Goal: Task Accomplishment & Management: Manage account settings

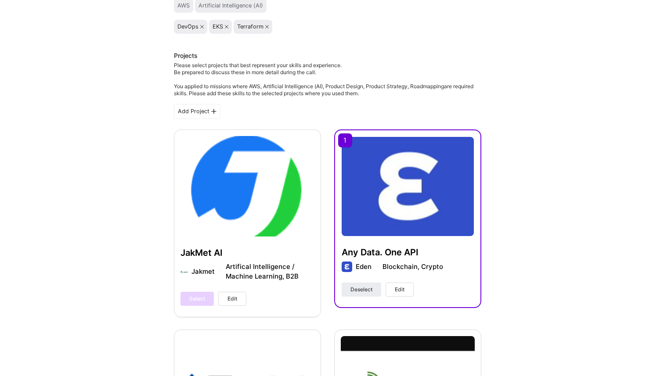
scroll to position [162, 0]
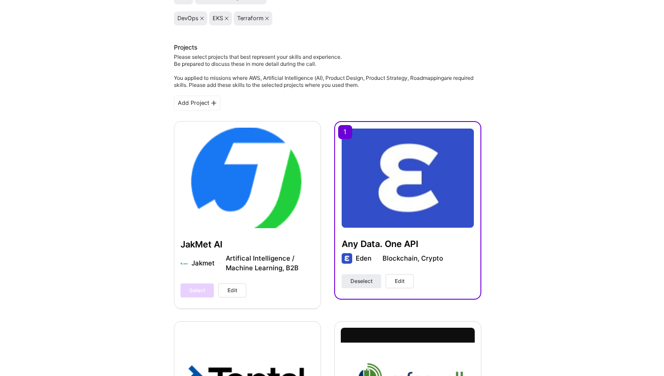
click at [405, 283] on button "Edit" at bounding box center [399, 281] width 28 height 14
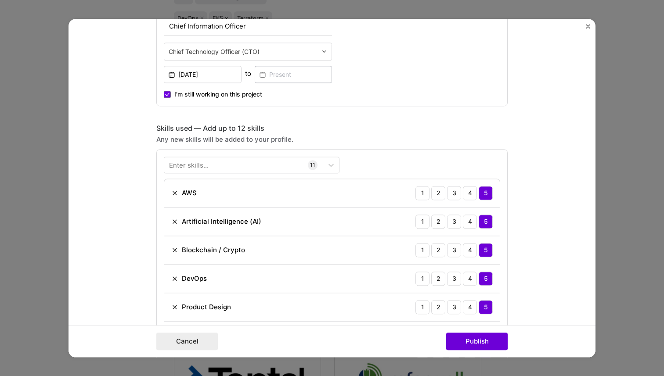
scroll to position [523, 0]
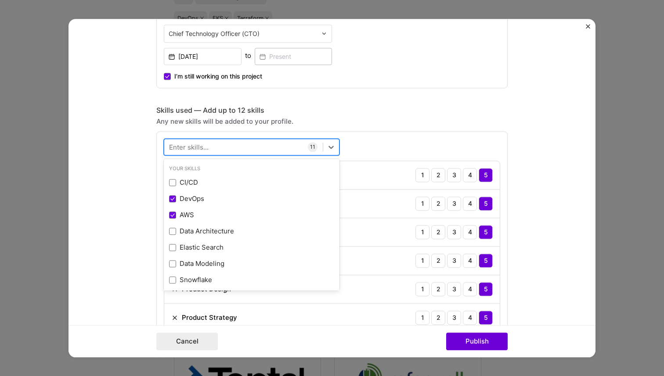
click at [273, 148] on div at bounding box center [243, 147] width 158 height 14
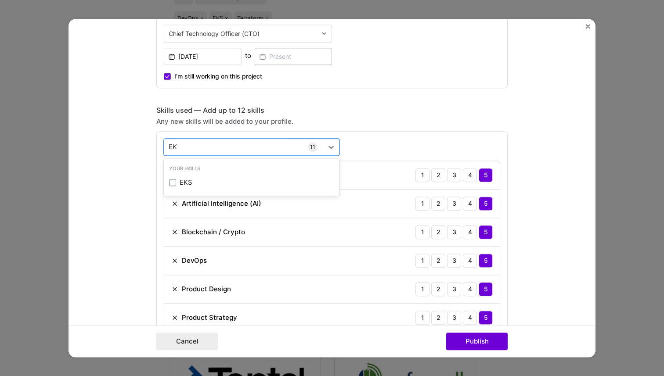
scroll to position [0, 0]
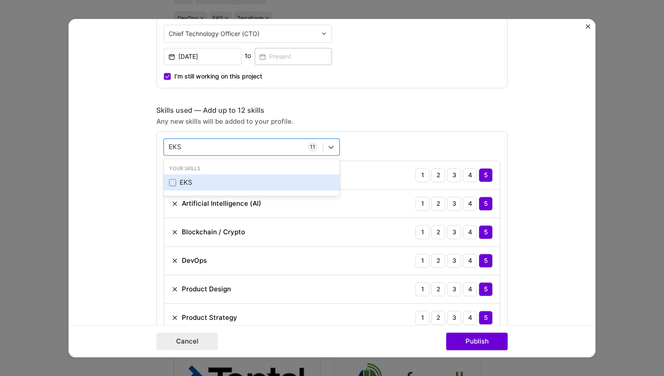
click at [181, 185] on div "EKS" at bounding box center [251, 182] width 165 height 9
type input "EKS"
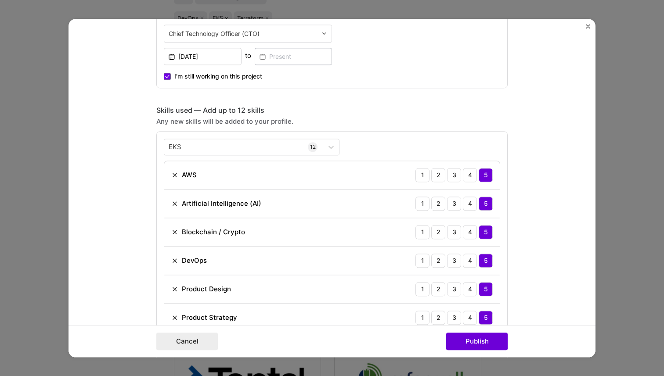
click at [358, 135] on div "EKS EKS 12 AWS 1 2 3 4 5 Artificial Intelligence (AI) 1 2 3 4 5 Blockchain / Cr…" at bounding box center [331, 321] width 351 height 380
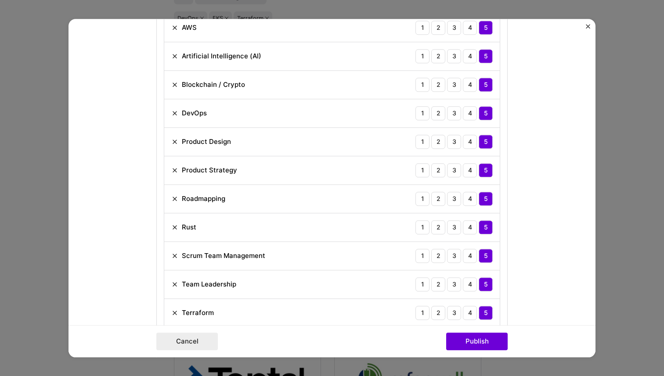
scroll to position [673, 0]
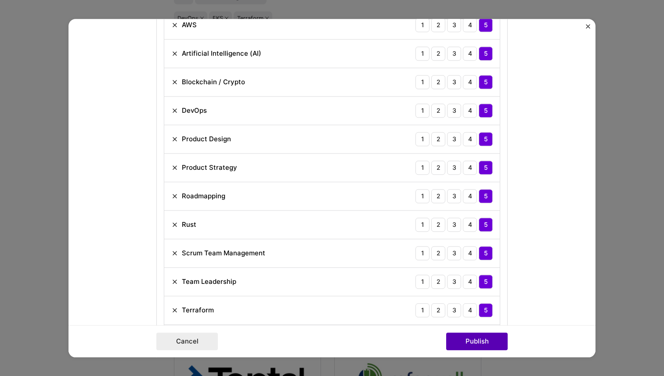
click at [483, 334] on button "Publish" at bounding box center [476, 342] width 61 height 18
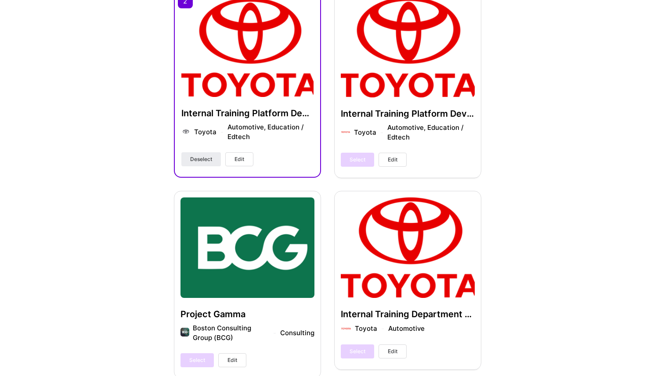
scroll to position [1671, 0]
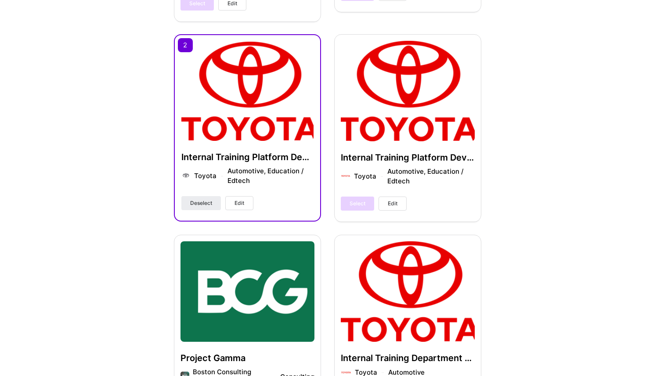
click at [247, 196] on button "Edit" at bounding box center [239, 203] width 28 height 14
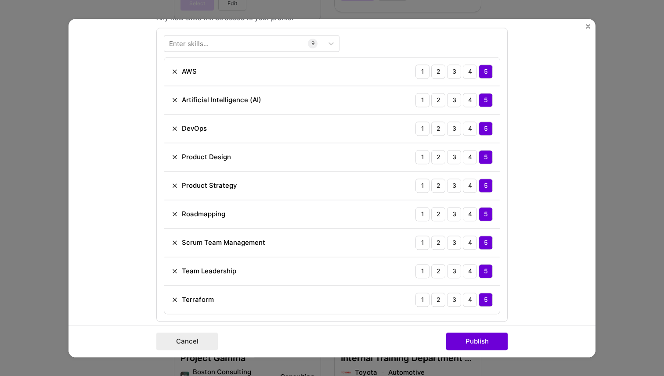
scroll to position [625, 0]
click at [244, 47] on div at bounding box center [243, 44] width 158 height 14
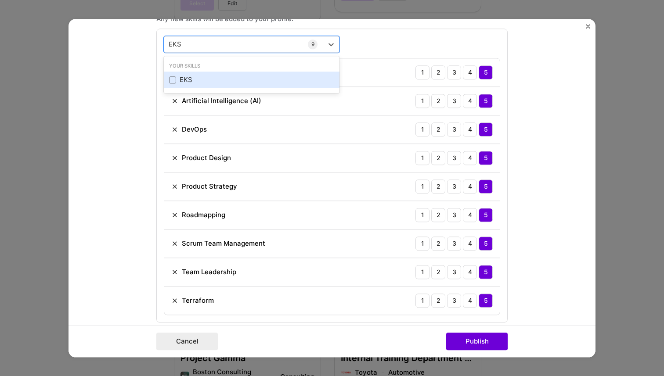
click at [210, 83] on div "EKS" at bounding box center [251, 79] width 165 height 9
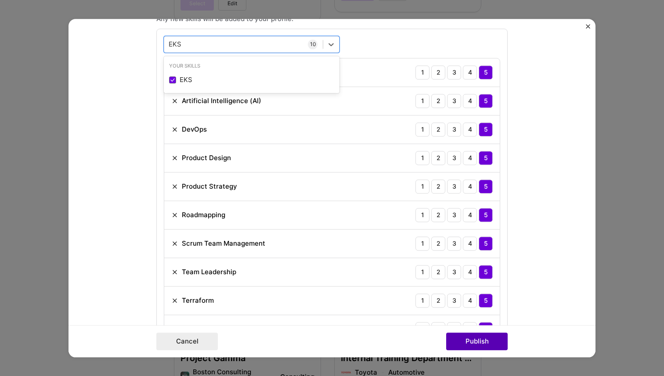
type input "EKS"
click at [479, 340] on button "Publish" at bounding box center [476, 342] width 61 height 18
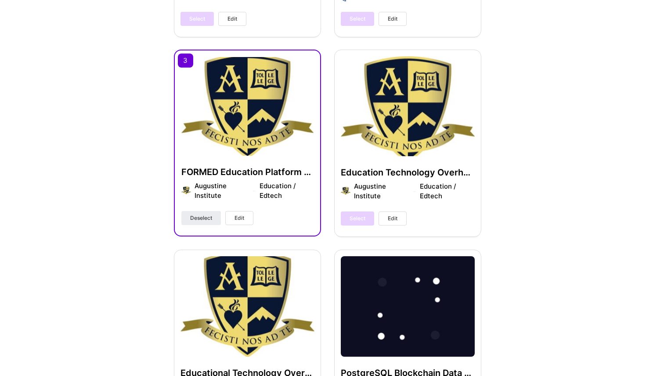
click at [243, 219] on span "Edit" at bounding box center [239, 218] width 10 height 8
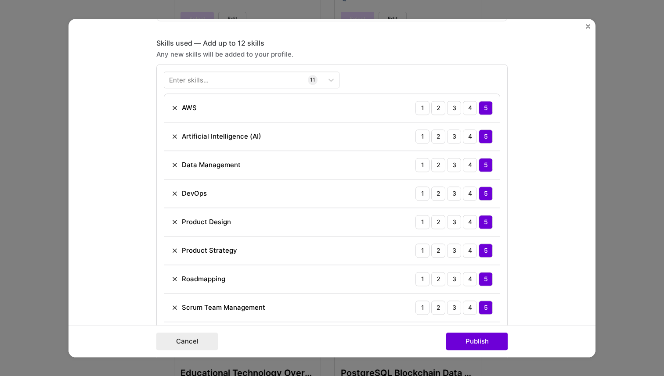
scroll to position [562, 0]
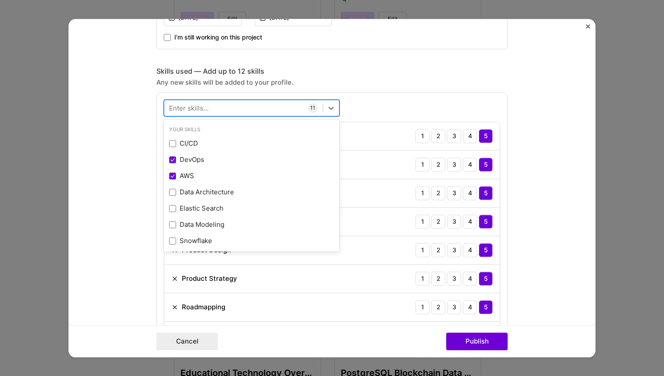
click at [257, 110] on div at bounding box center [243, 108] width 158 height 14
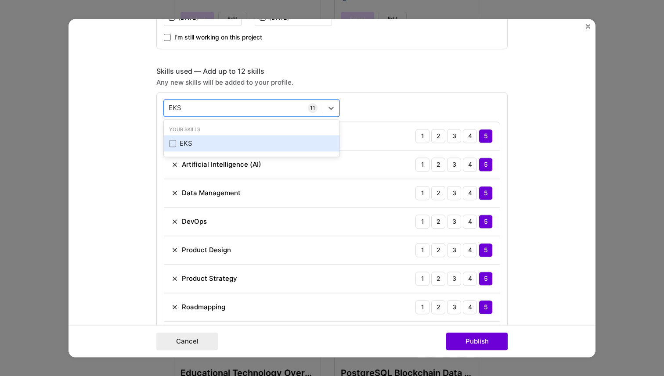
click at [201, 141] on div "EKS" at bounding box center [251, 143] width 165 height 9
type input "EKS"
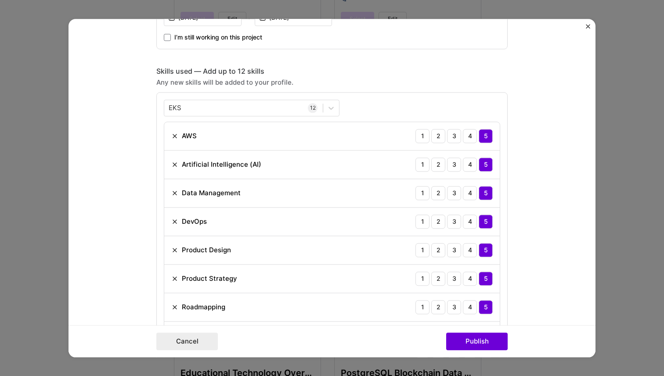
click at [464, 93] on div "EKS EKS 12 AWS 1 2 3 4 5 Artificial Intelligence (AI) 1 2 3 4 5 Data Management…" at bounding box center [331, 282] width 351 height 380
click at [496, 336] on button "Publish" at bounding box center [476, 342] width 61 height 18
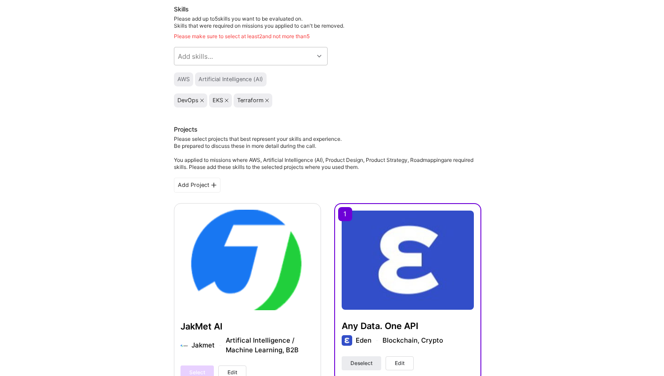
scroll to position [80, 0]
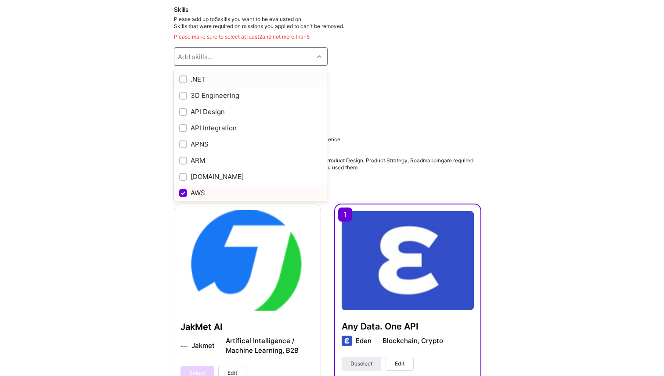
click at [320, 55] on icon at bounding box center [319, 56] width 4 height 4
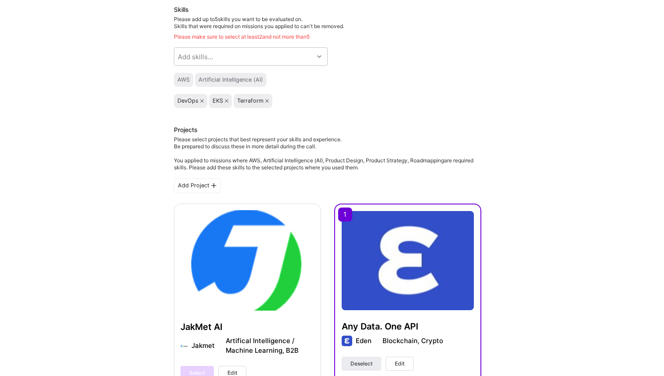
click at [406, 51] on div "Skills Please add up to 5 skills you want to be evaluated on. Skills that were …" at bounding box center [327, 56] width 307 height 103
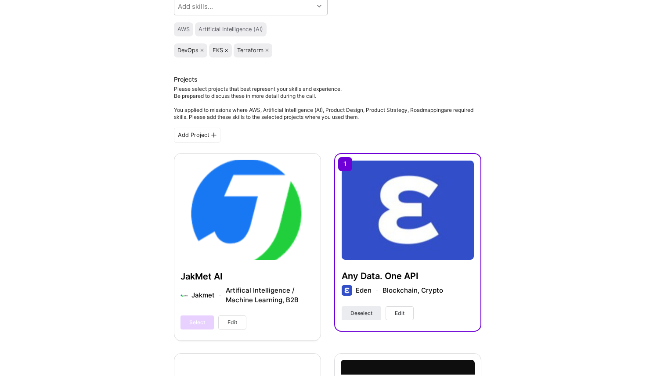
scroll to position [140, 0]
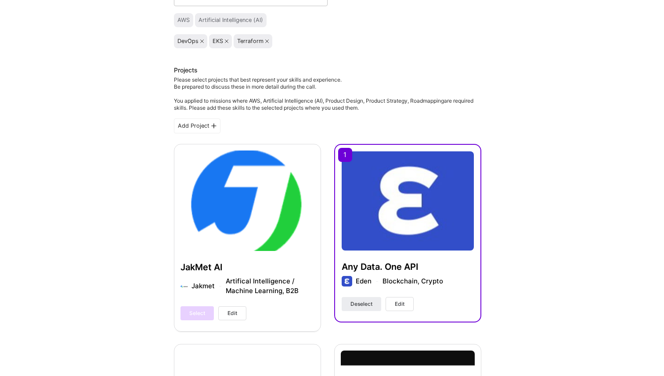
click at [435, 226] on img at bounding box center [407, 200] width 132 height 99
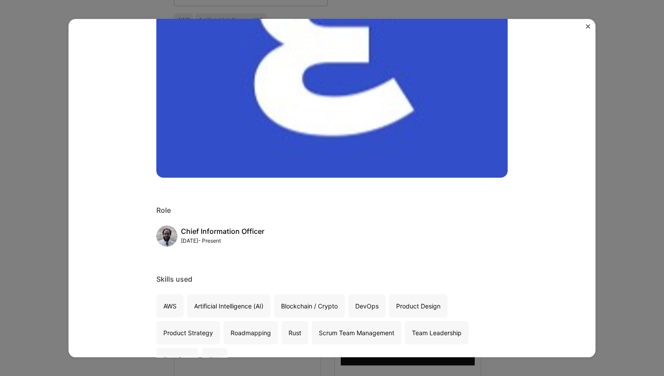
scroll to position [50, 0]
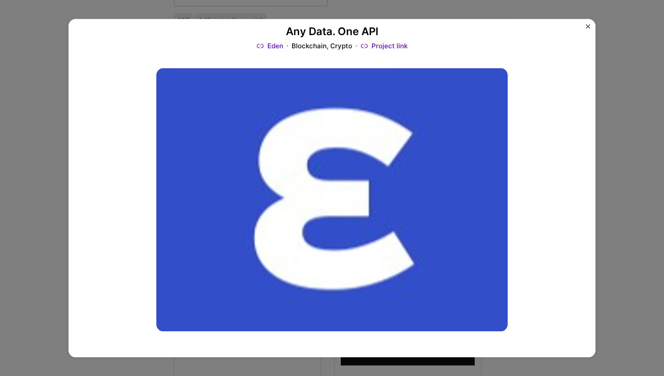
click at [610, 141] on div "Any Data. One API Eden Blockchain, Crypto Project link Role Chief Information O…" at bounding box center [332, 188] width 664 height 376
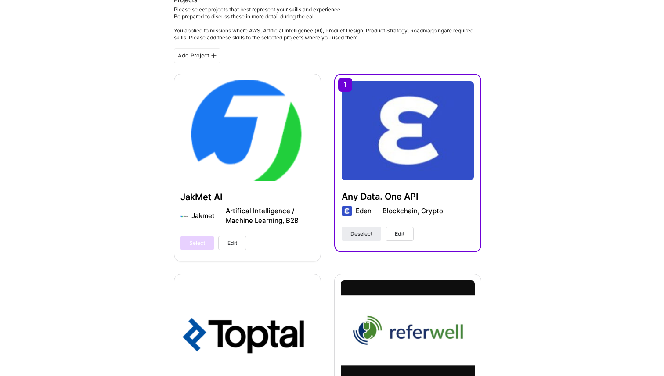
scroll to position [298, 0]
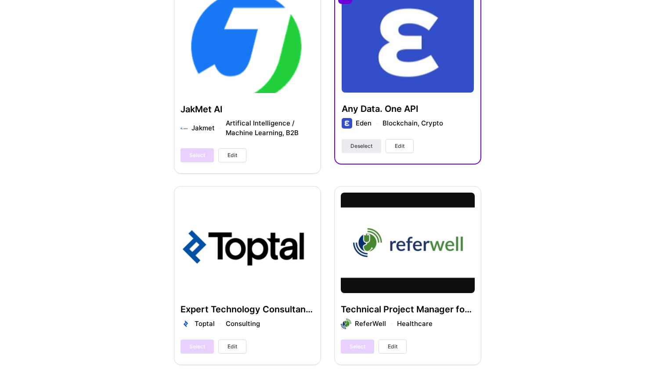
click at [404, 147] on span "Edit" at bounding box center [400, 146] width 10 height 8
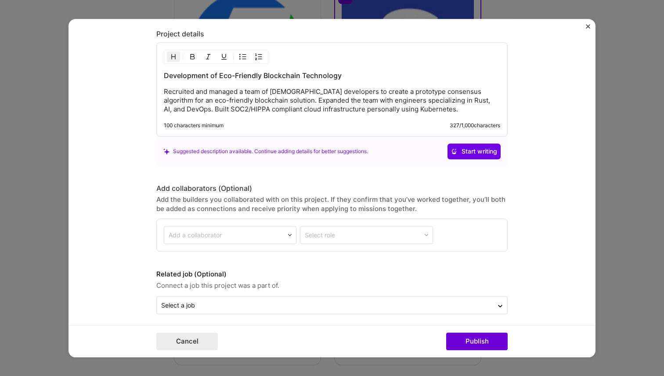
scroll to position [1251, 0]
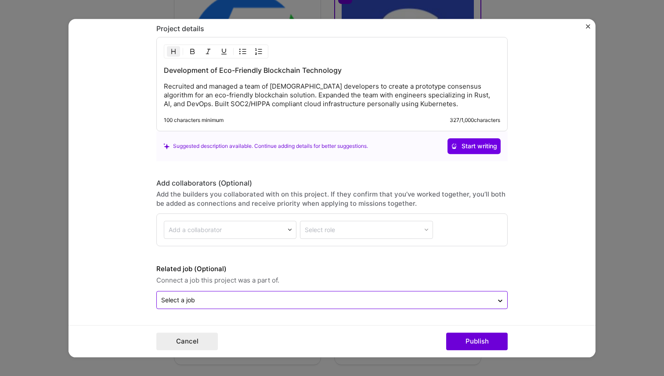
click at [489, 297] on div "Select a job" at bounding box center [325, 299] width 336 height 17
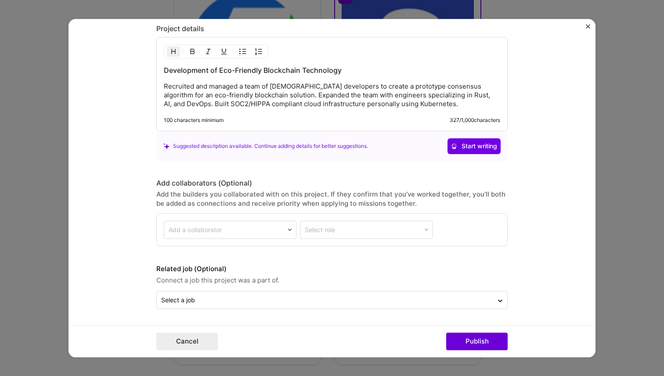
click at [529, 234] on form "Project title Any Data. One API Company Eden Project industry Industry 2 Projec…" at bounding box center [331, 188] width 527 height 338
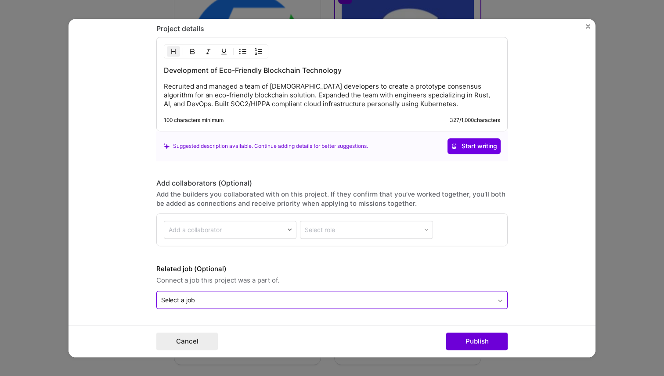
click at [497, 298] on icon at bounding box center [499, 301] width 7 height 9
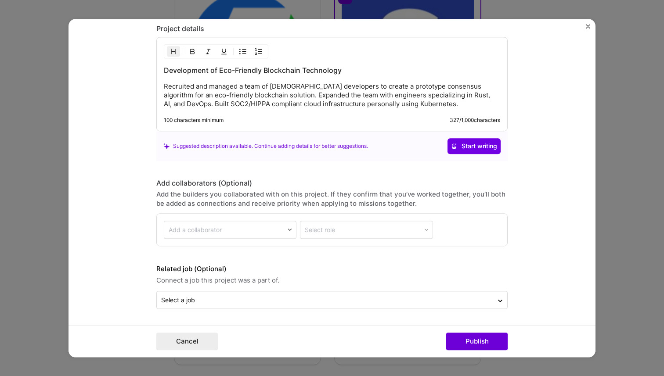
click at [533, 208] on form "Project title Any Data. One API Company Eden Project industry Industry 2 Projec…" at bounding box center [331, 188] width 527 height 338
click at [587, 25] on img "Close" at bounding box center [588, 26] width 4 height 4
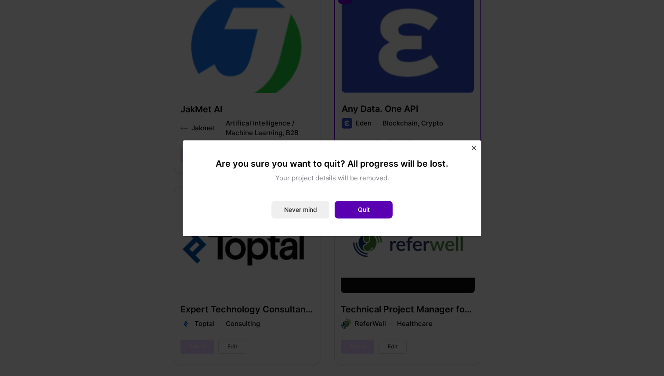
click at [361, 208] on button "Quit" at bounding box center [363, 210] width 58 height 18
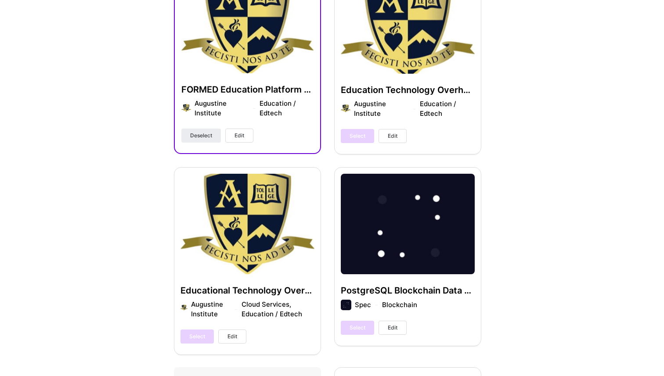
scroll to position [709, 0]
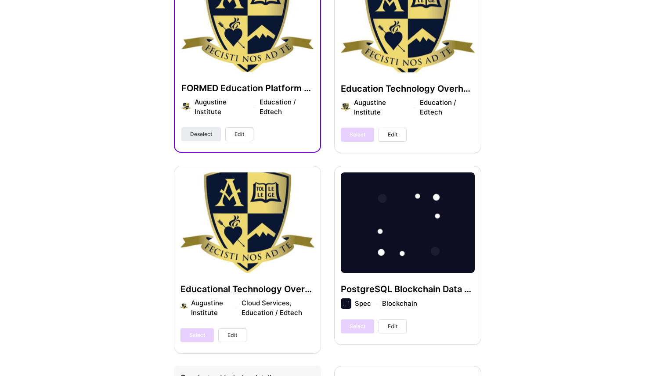
click at [244, 134] on span "Edit" at bounding box center [239, 134] width 10 height 8
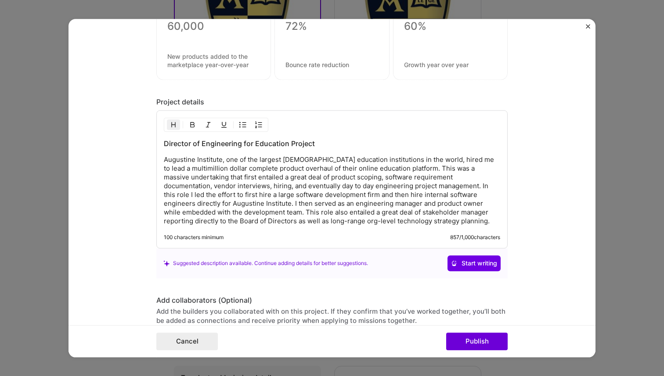
scroll to position [1295, 0]
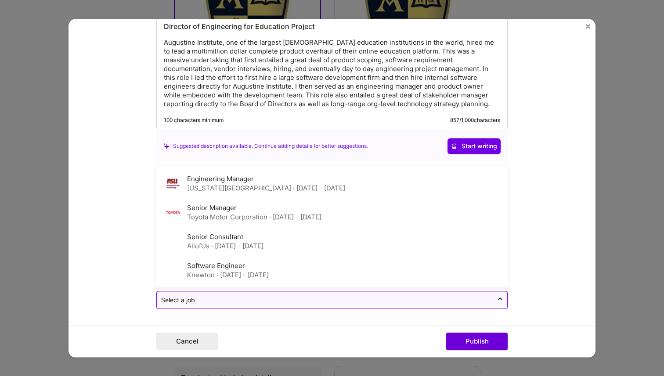
click at [300, 305] on div at bounding box center [324, 300] width 327 height 11
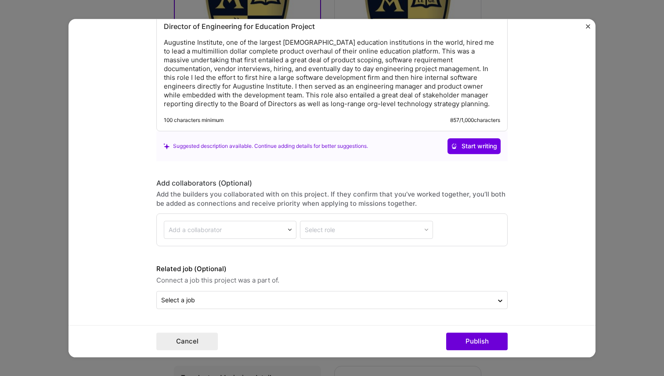
click at [126, 257] on form "Project title FORMED Education Platform for Augustine Institute Company Augusti…" at bounding box center [331, 188] width 527 height 338
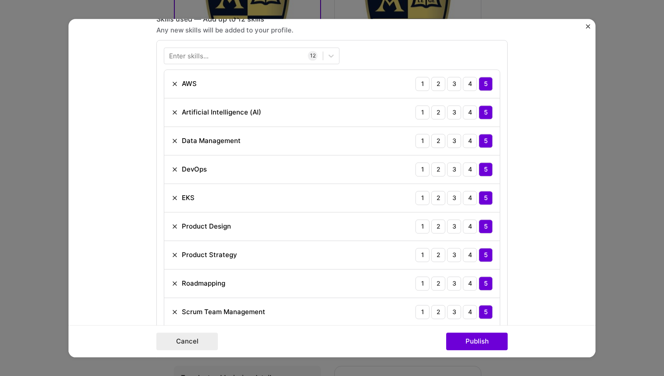
scroll to position [600, 0]
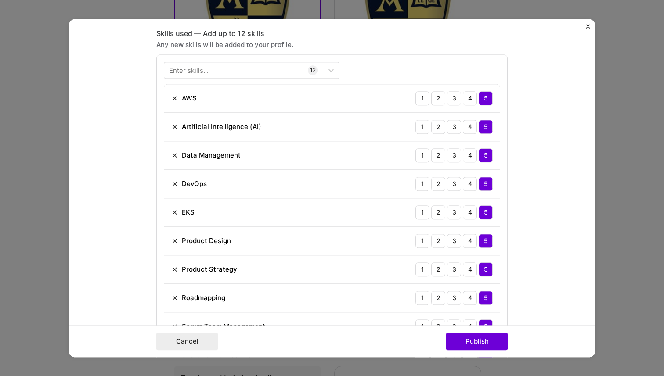
click at [584, 25] on form "Project title FORMED Education Platform for Augustine Institute Company Augusti…" at bounding box center [331, 188] width 527 height 338
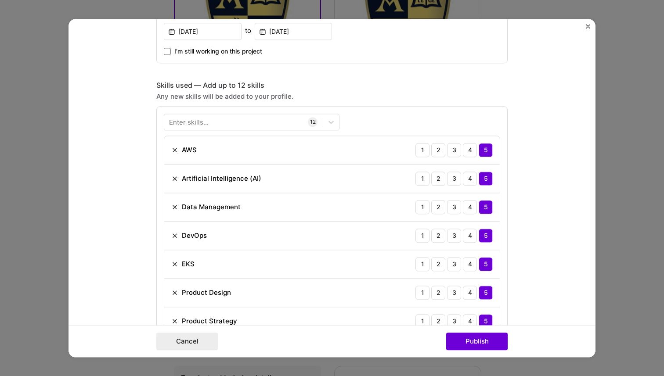
scroll to position [505, 0]
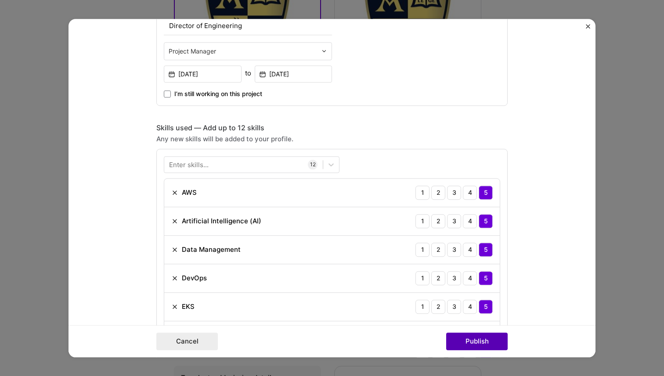
click at [476, 345] on button "Publish" at bounding box center [476, 342] width 61 height 18
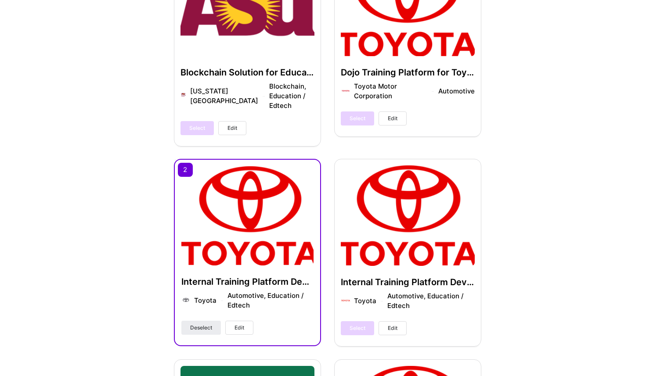
scroll to position [1654, 0]
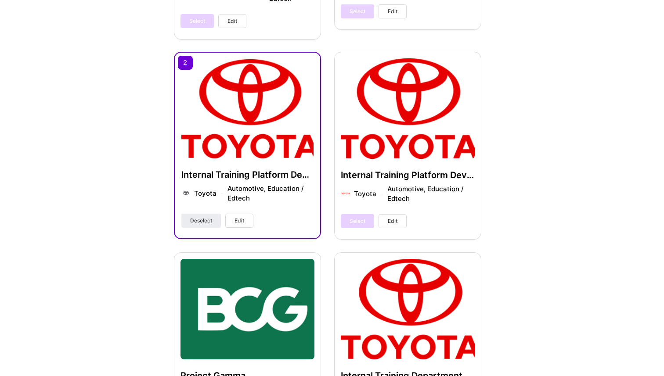
click at [245, 214] on button "Edit" at bounding box center [239, 221] width 28 height 14
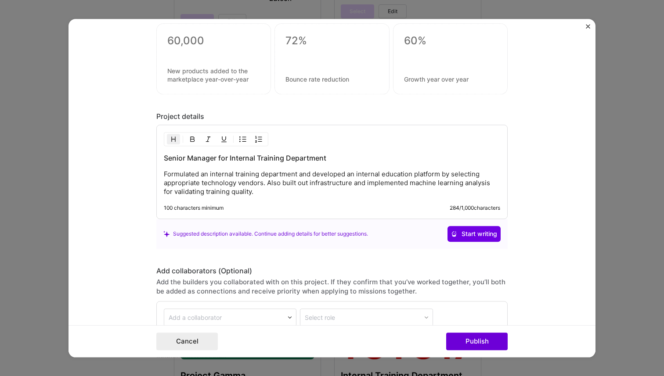
scroll to position [1194, 0]
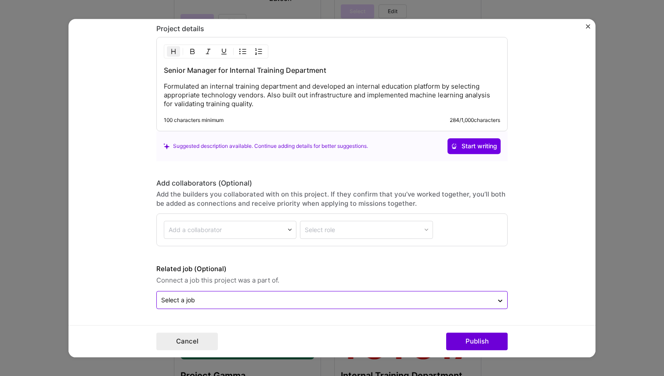
click at [294, 296] on input "text" at bounding box center [324, 299] width 327 height 9
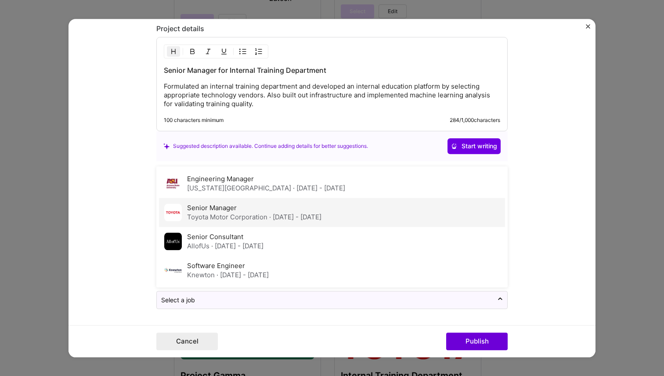
click at [228, 215] on div "Toyota Motor Corporation · Feb 2019 - Jan 2022" at bounding box center [254, 216] width 134 height 9
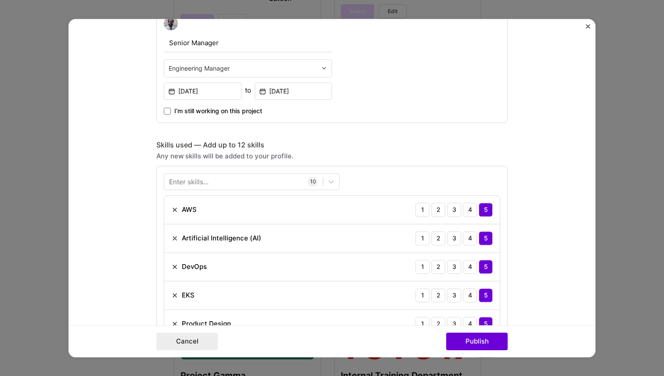
scroll to position [410, 0]
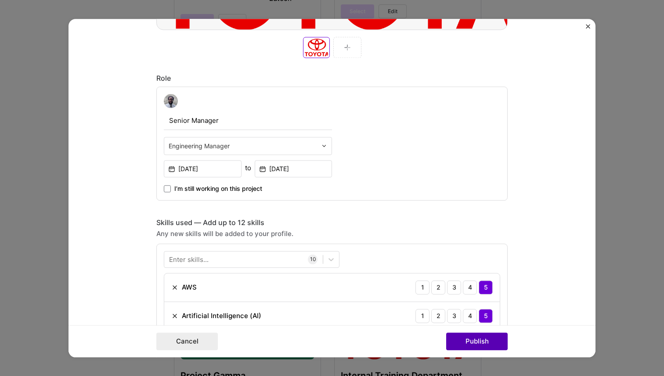
click at [494, 339] on button "Publish" at bounding box center [476, 342] width 61 height 18
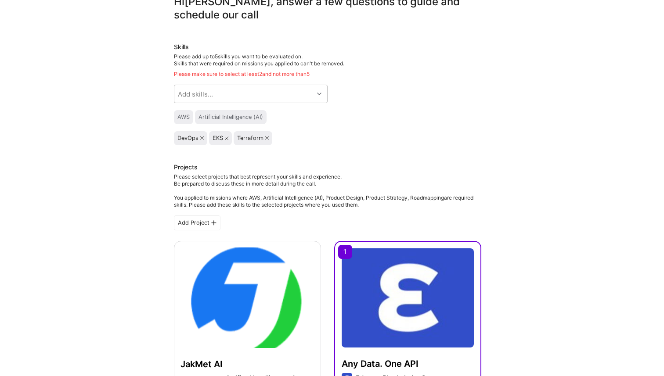
scroll to position [0, 0]
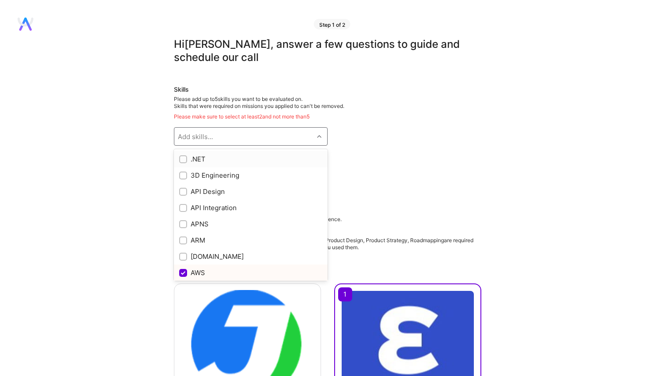
click at [314, 136] on div at bounding box center [320, 136] width 14 height 11
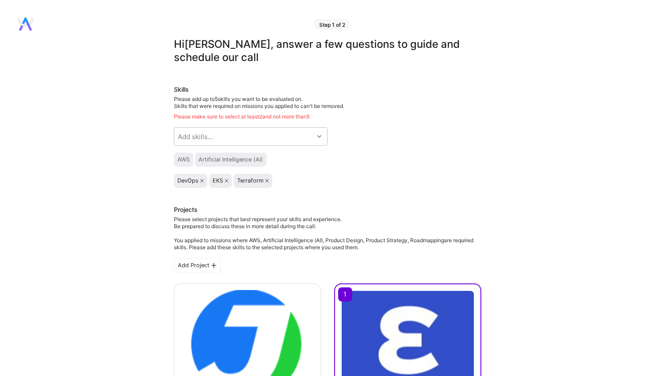
click at [383, 144] on div "Skills Please add up to 5 skills you want to be evaluated on. Skills that were …" at bounding box center [327, 136] width 307 height 103
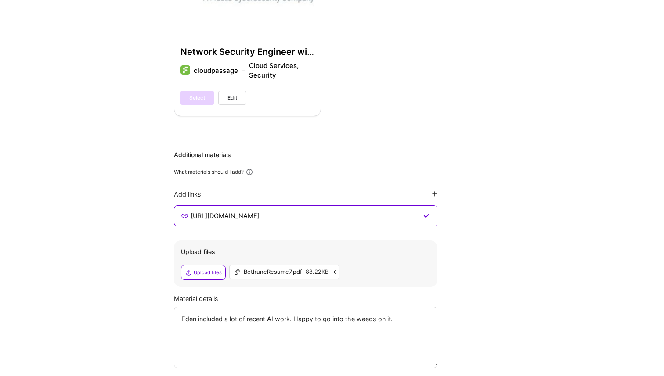
scroll to position [2225, 0]
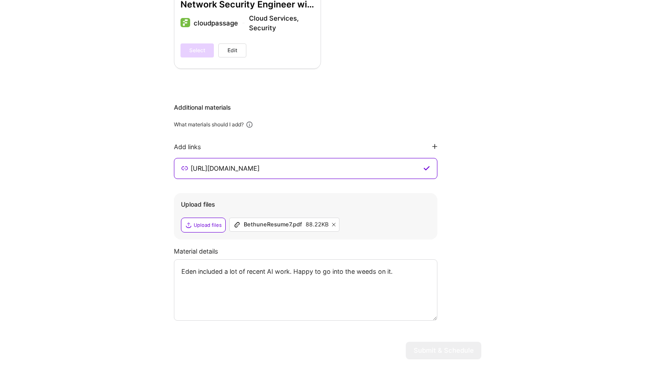
click at [475, 204] on div "Additional materials What materials should I add? Add links https://eden.dev Up…" at bounding box center [327, 212] width 307 height 218
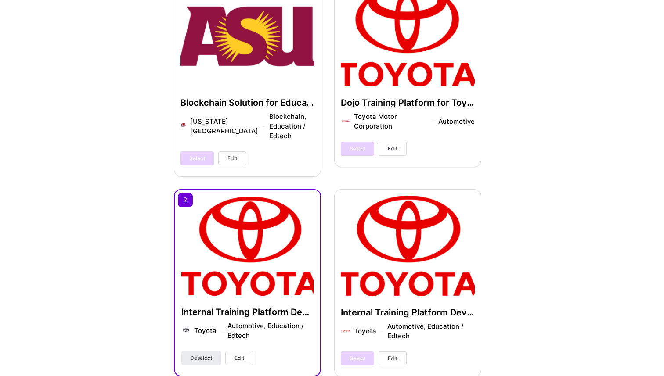
scroll to position [1518, 0]
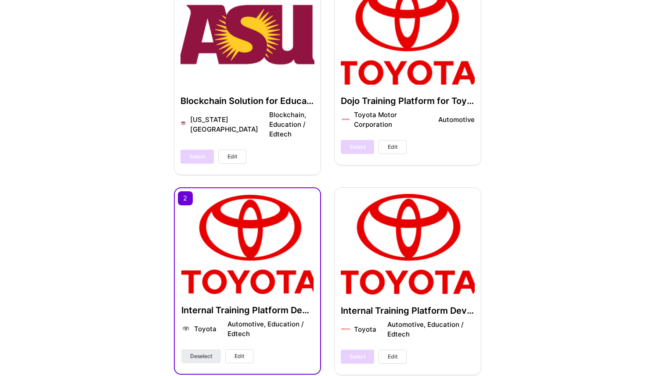
click at [396, 353] on span "Edit" at bounding box center [393, 357] width 10 height 8
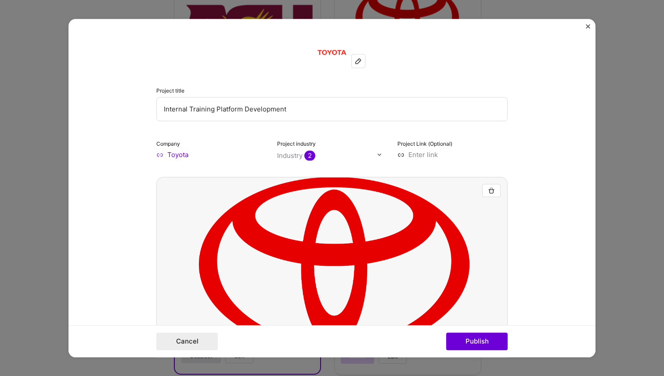
click at [360, 58] on img at bounding box center [358, 60] width 7 height 7
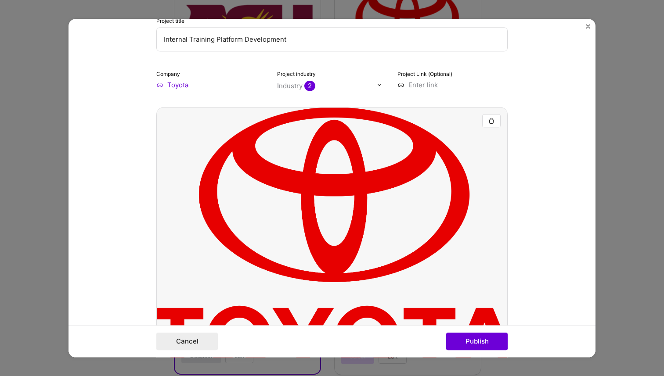
scroll to position [0, 0]
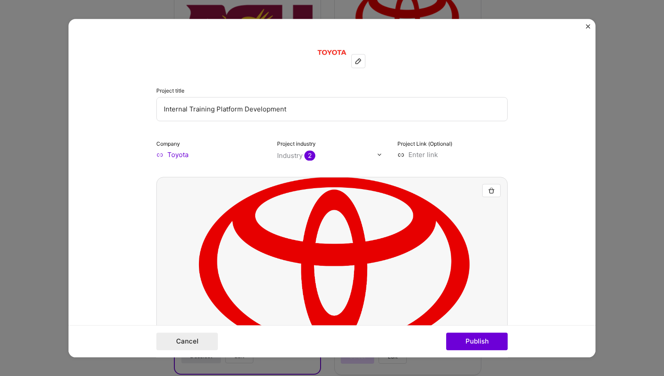
click at [586, 24] on img "Close" at bounding box center [588, 26] width 4 height 4
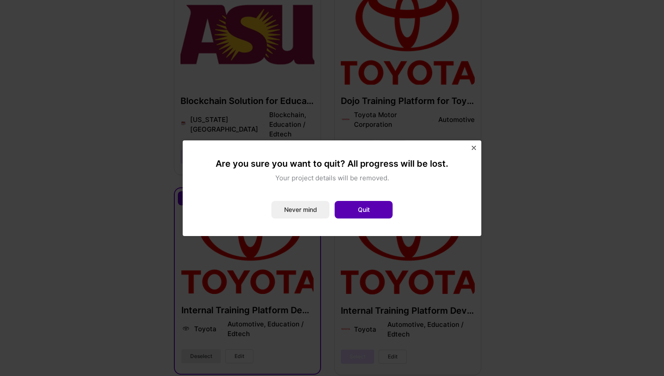
click at [382, 207] on button "Quit" at bounding box center [363, 210] width 58 height 18
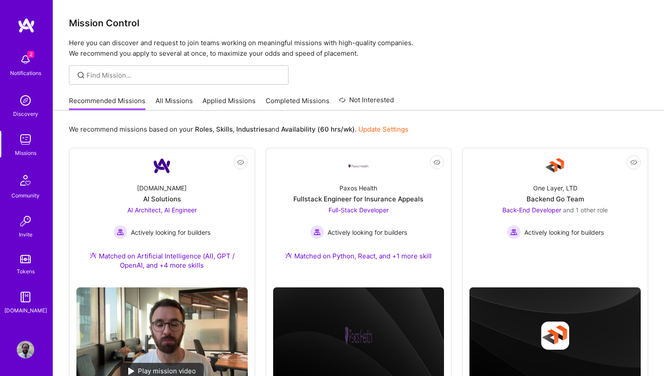
click at [25, 57] on img at bounding box center [26, 60] width 18 height 18
click at [26, 349] on img at bounding box center [26, 350] width 18 height 18
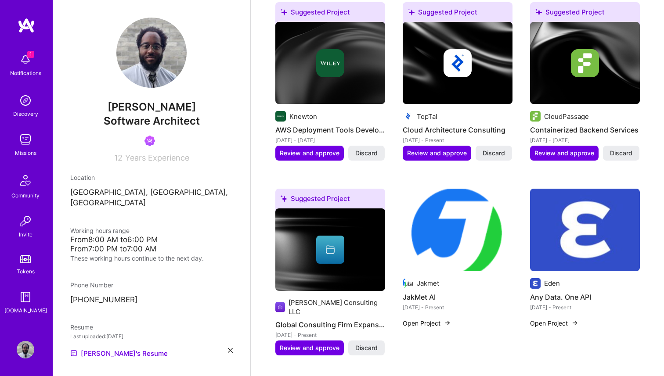
scroll to position [477, 0]
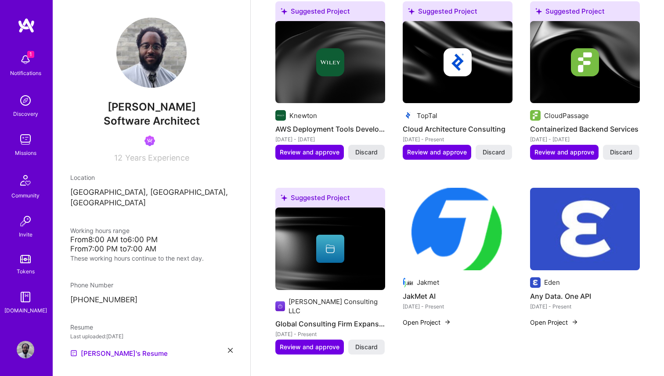
click at [366, 148] on span "Discard" at bounding box center [366, 152] width 22 height 9
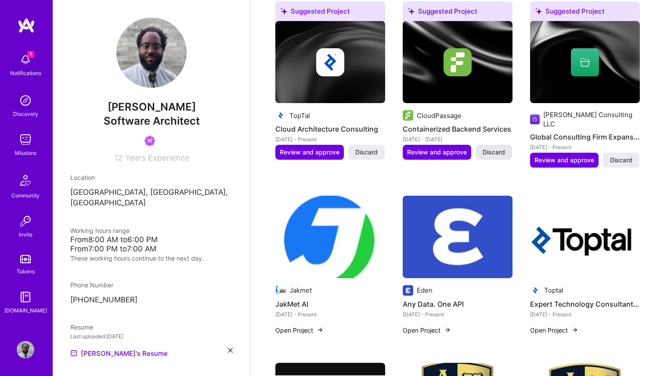
click at [497, 148] on span "Discard" at bounding box center [493, 152] width 22 height 9
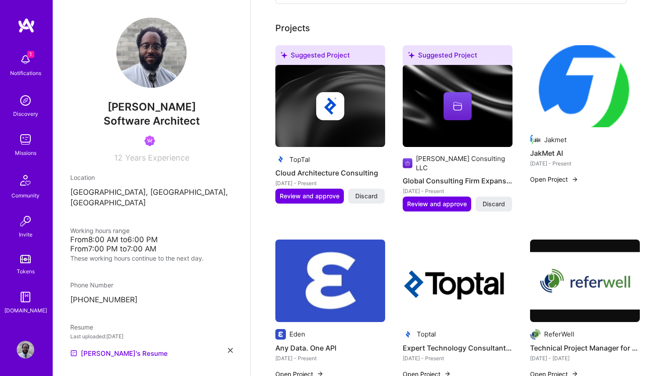
scroll to position [422, 0]
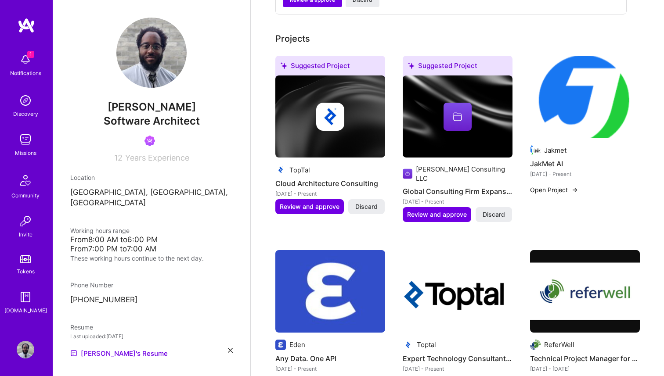
click at [594, 93] on img at bounding box center [585, 97] width 110 height 83
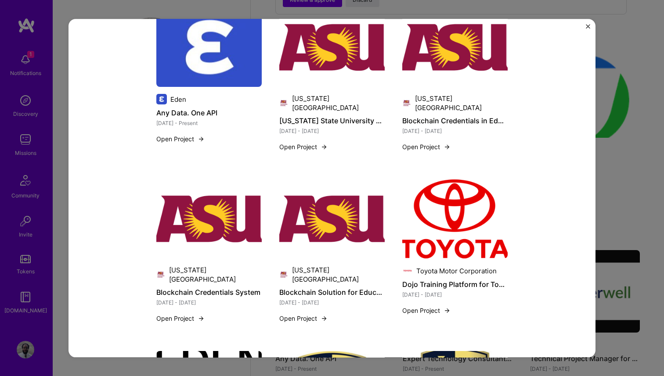
scroll to position [669, 0]
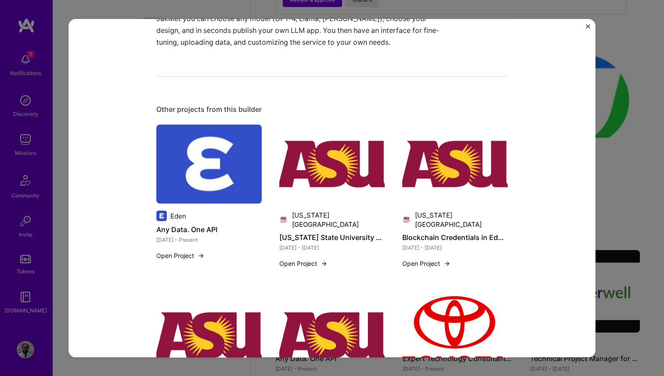
click at [583, 28] on div "JakMet AI Jakmet Artifical Intelligence / Machine Learning, B2B Project link Ro…" at bounding box center [331, 188] width 527 height 338
click at [586, 25] on img "Close" at bounding box center [588, 26] width 4 height 4
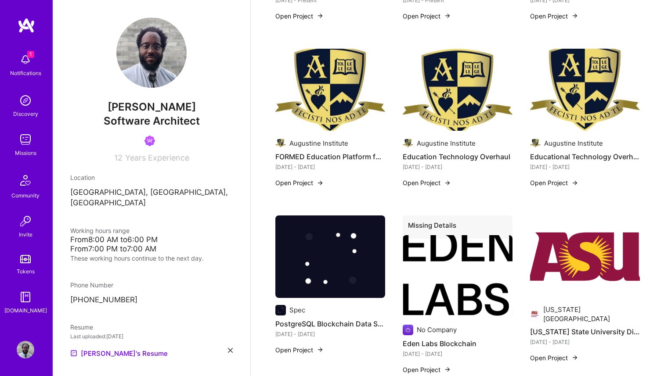
scroll to position [790, 0]
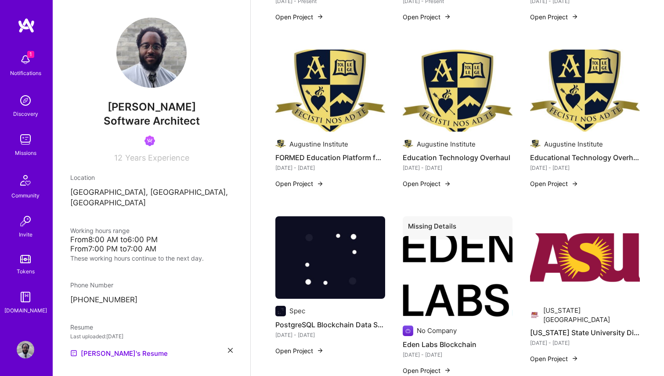
click at [310, 179] on button "Open Project" at bounding box center [299, 183] width 48 height 9
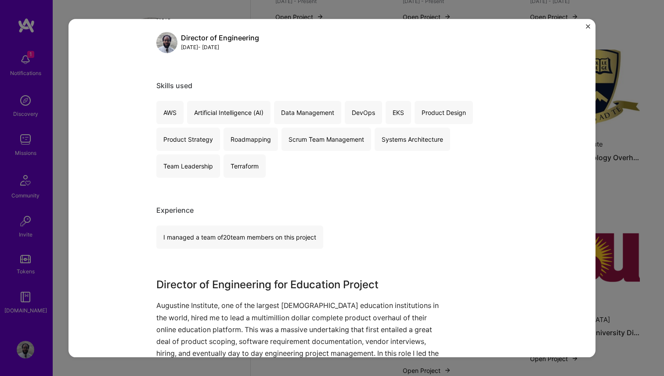
scroll to position [396, 0]
click at [586, 29] on button "Close" at bounding box center [588, 28] width 4 height 9
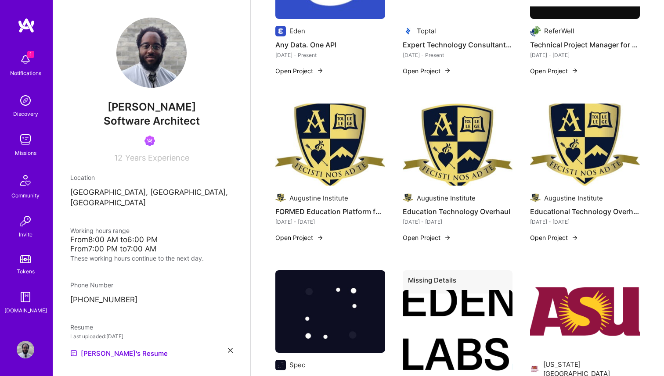
scroll to position [737, 0]
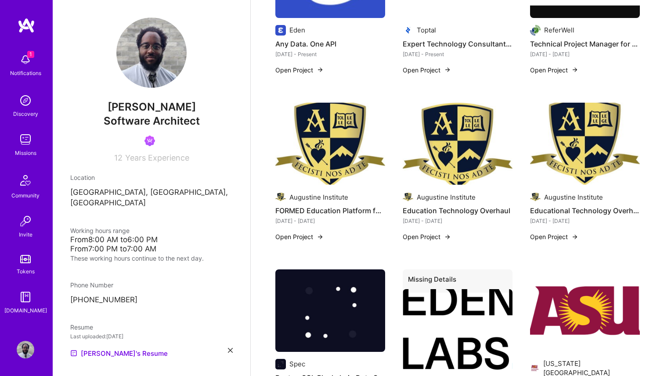
click at [558, 232] on button "Open Project" at bounding box center [554, 236] width 48 height 9
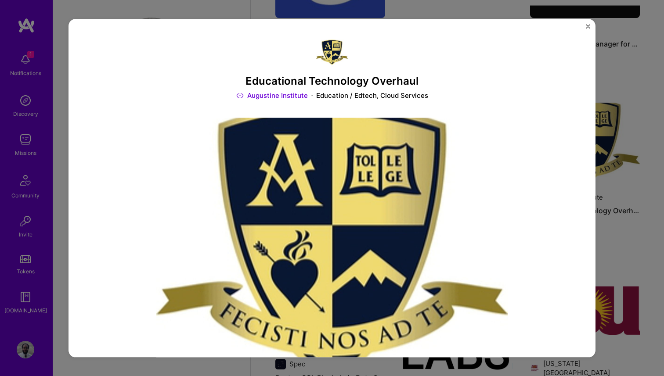
click at [586, 24] on img "Close" at bounding box center [588, 26] width 4 height 4
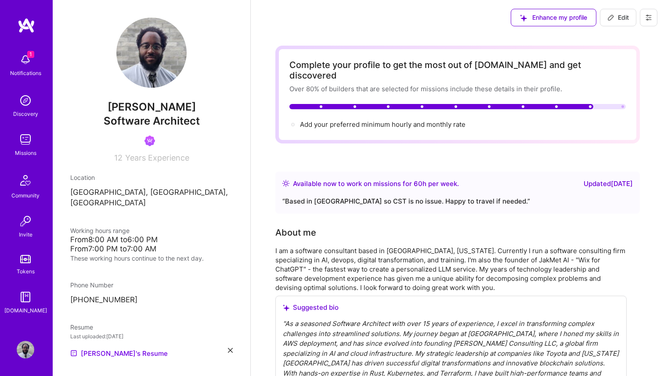
click at [617, 18] on span "Edit" at bounding box center [618, 17] width 22 height 9
select select "US"
select select "Right Now"
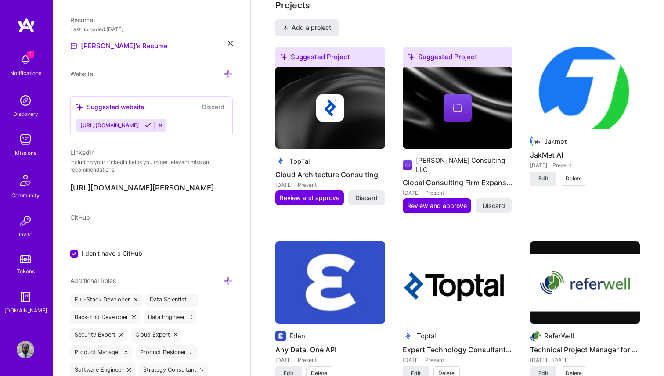
scroll to position [786, 0]
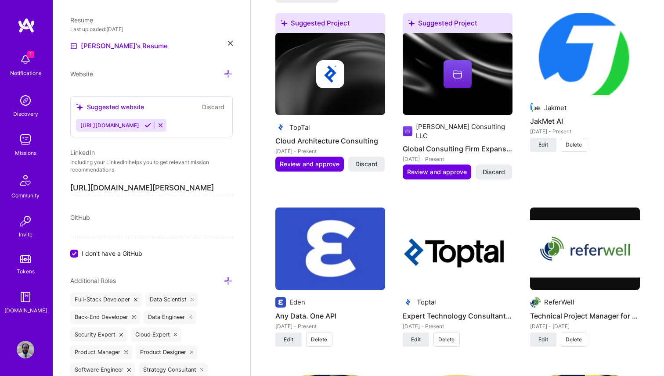
click at [579, 141] on span "Delete" at bounding box center [573, 145] width 16 height 8
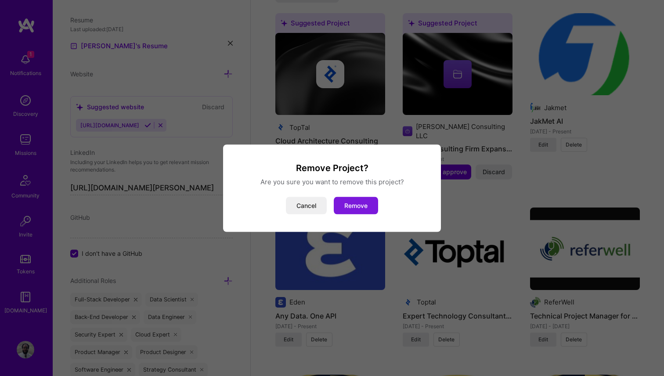
click at [360, 204] on button "Remove" at bounding box center [356, 206] width 44 height 18
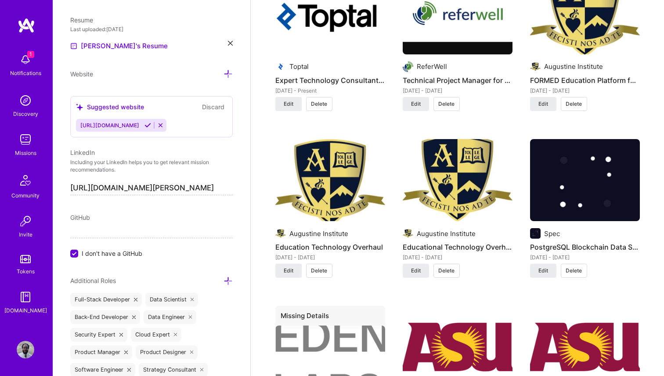
scroll to position [1022, 0]
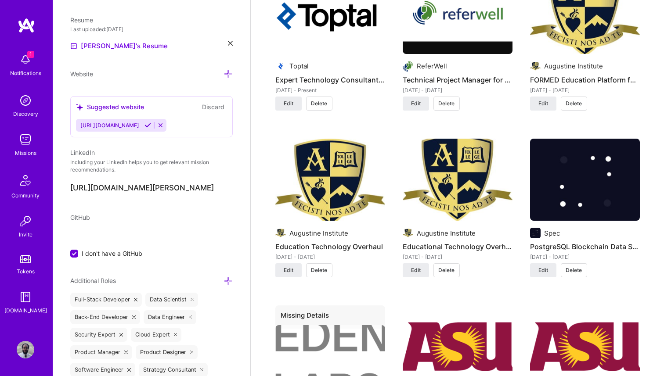
click at [446, 266] on span "Delete" at bounding box center [446, 270] width 16 height 8
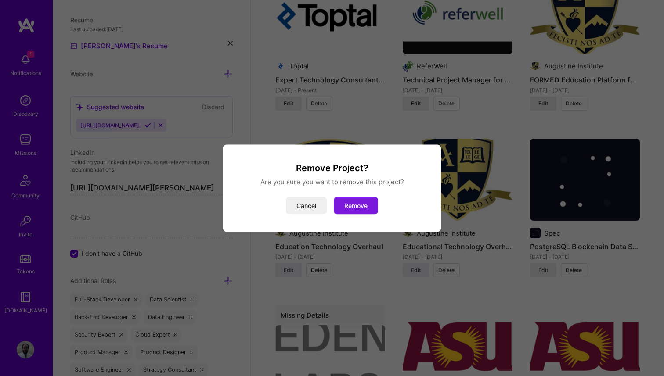
click at [362, 198] on button "Remove" at bounding box center [356, 206] width 44 height 18
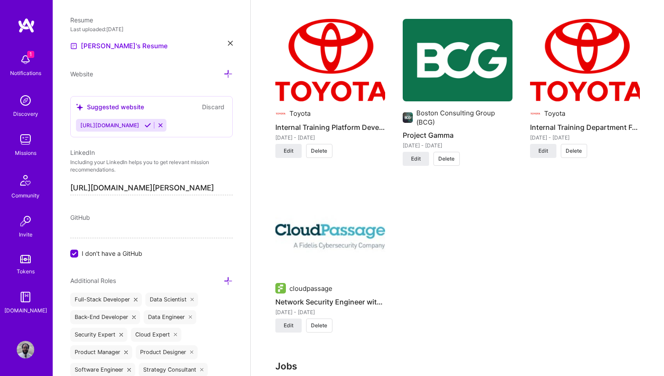
scroll to position [1684, 0]
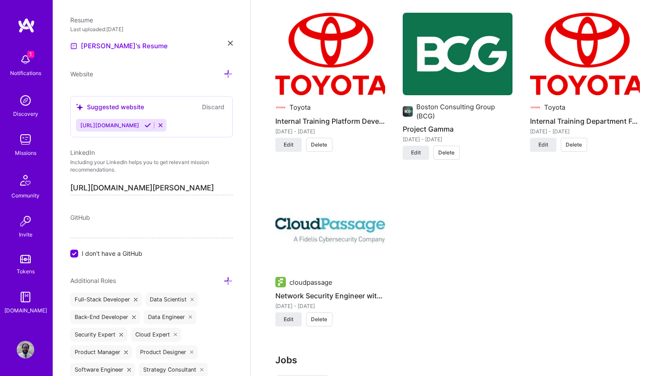
click at [324, 316] on span "Delete" at bounding box center [319, 320] width 16 height 8
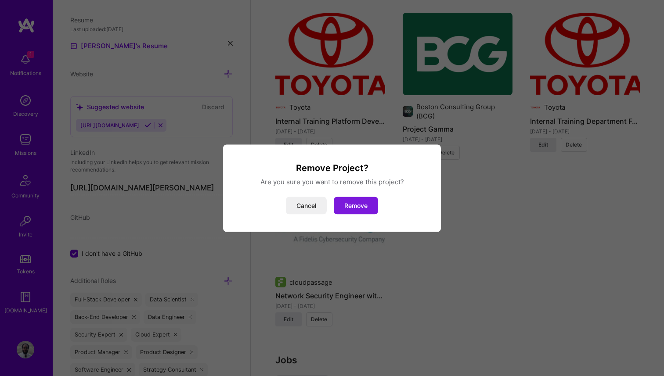
click at [370, 202] on button "Remove" at bounding box center [356, 206] width 44 height 18
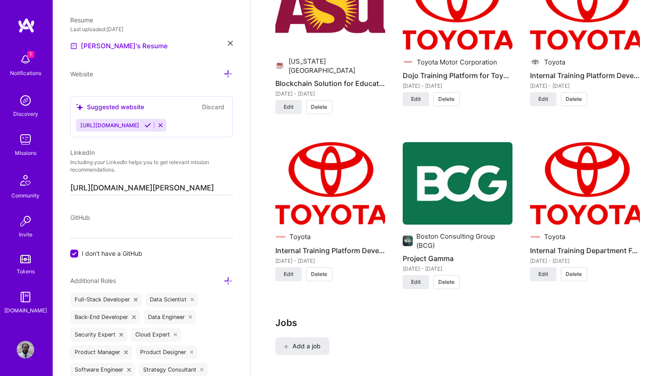
scroll to position [1554, 0]
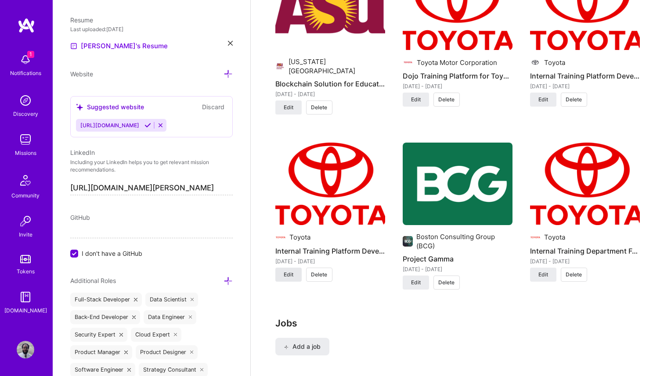
click at [292, 271] on span "Edit" at bounding box center [289, 275] width 10 height 8
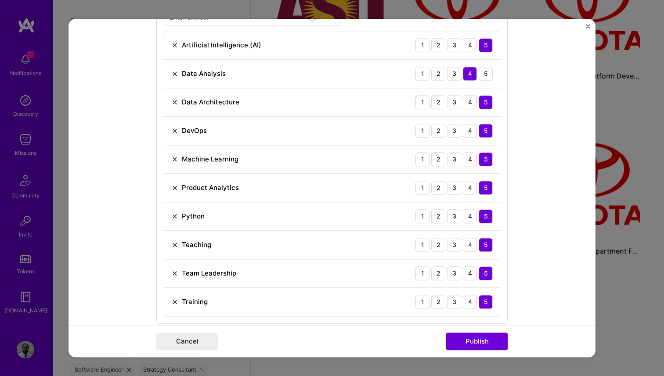
scroll to position [651, 0]
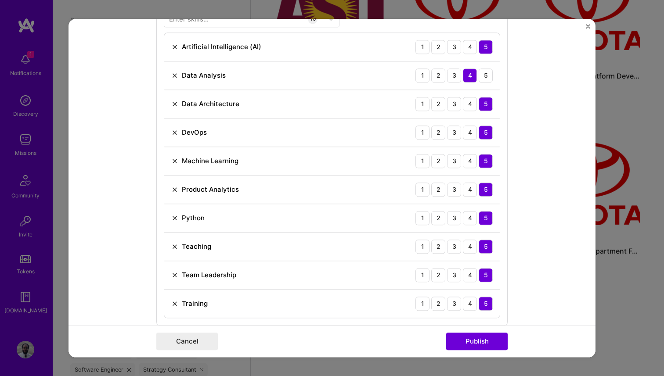
click at [632, 274] on div "Project title Internal Training Platform Development Company Toyota Project ind…" at bounding box center [332, 188] width 664 height 376
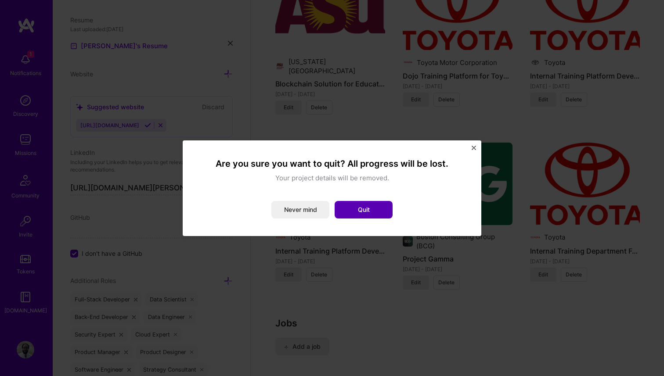
click at [360, 209] on button "Quit" at bounding box center [363, 210] width 58 height 18
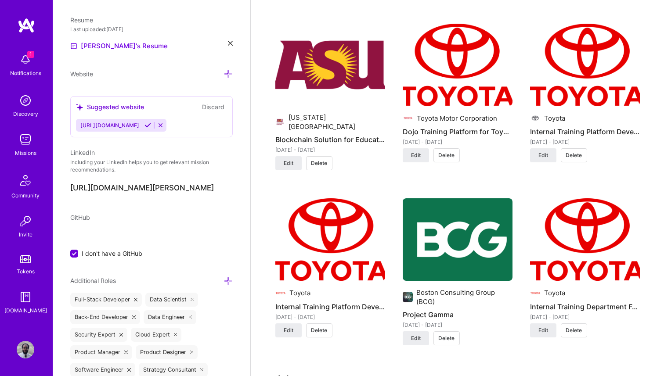
scroll to position [1487, 0]
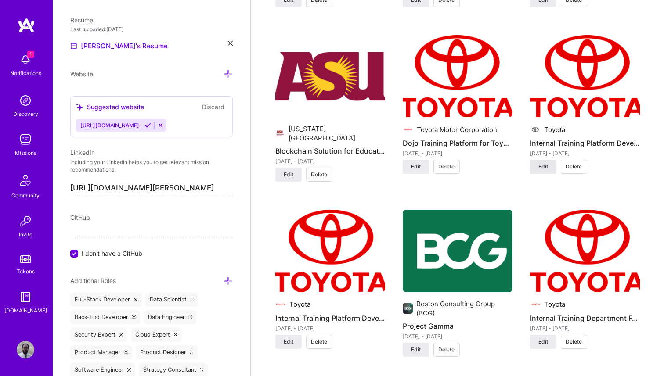
click at [546, 163] on span "Edit" at bounding box center [543, 167] width 10 height 8
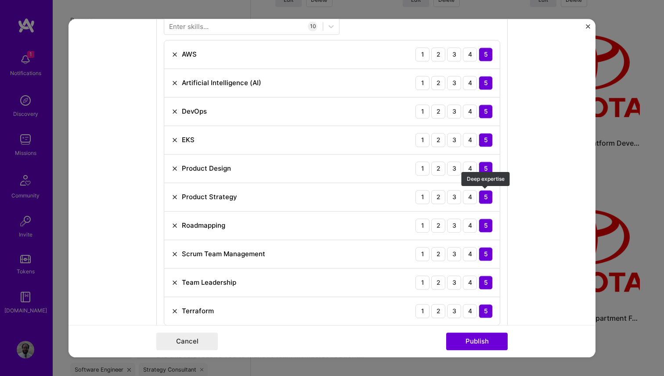
scroll to position [655, 0]
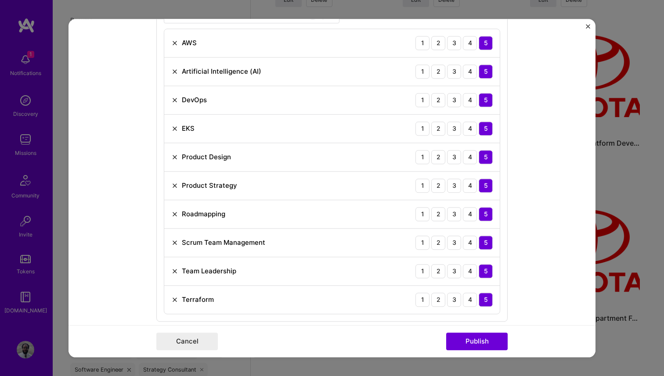
click at [586, 25] on img "Close" at bounding box center [588, 26] width 4 height 4
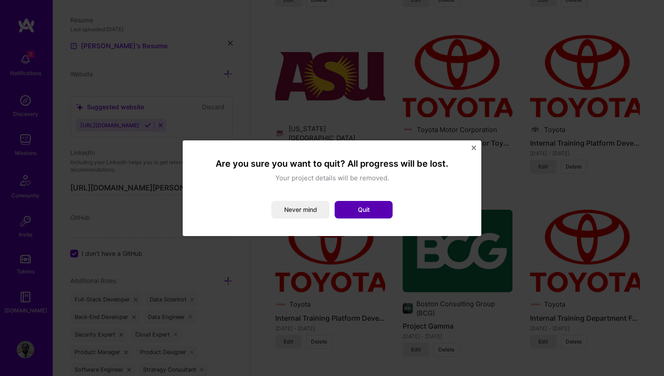
click at [356, 213] on button "Quit" at bounding box center [363, 210] width 58 height 18
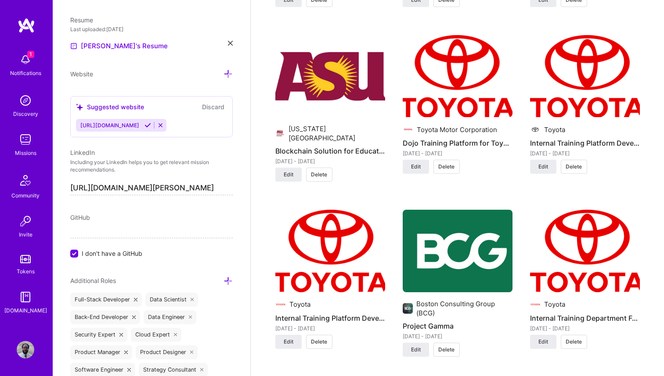
click at [322, 338] on span "Delete" at bounding box center [319, 342] width 16 height 8
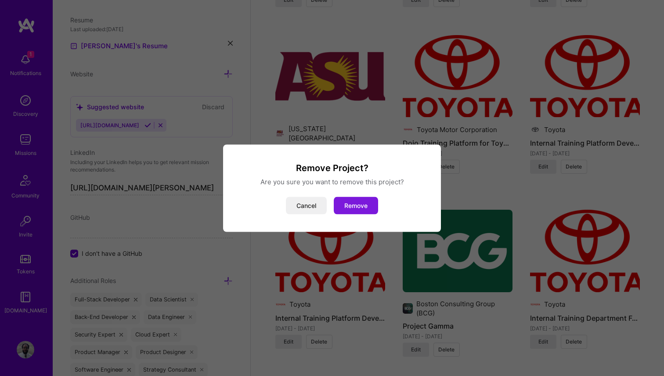
click at [364, 202] on button "Remove" at bounding box center [356, 206] width 44 height 18
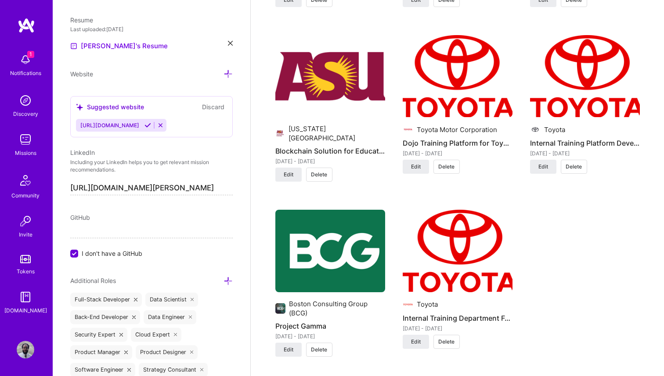
click at [447, 338] on span "Delete" at bounding box center [446, 342] width 16 height 8
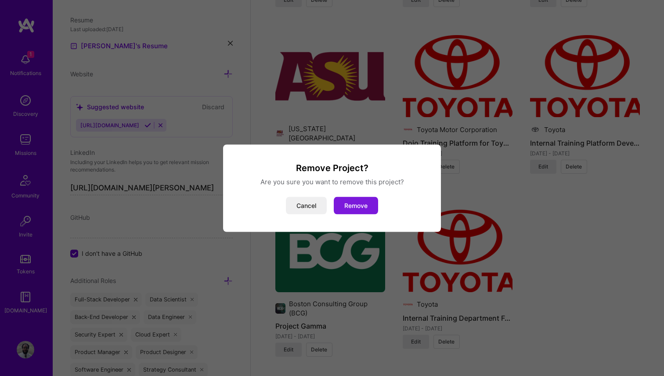
click at [366, 208] on button "Remove" at bounding box center [356, 206] width 44 height 18
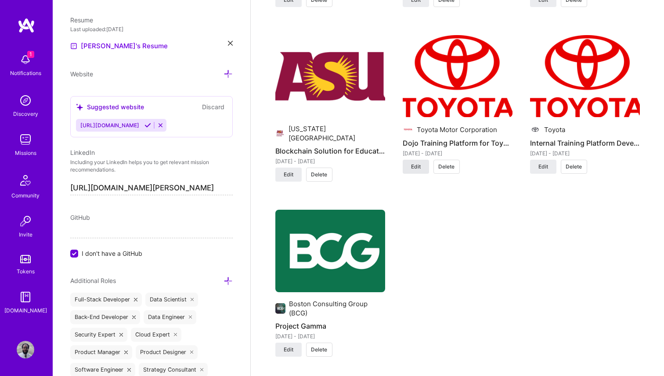
click at [419, 163] on span "Edit" at bounding box center [416, 167] width 10 height 8
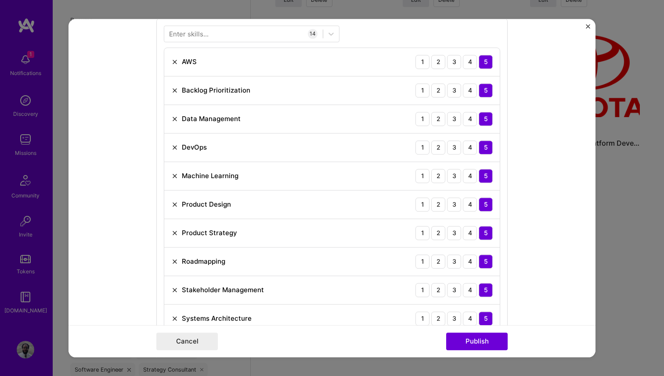
scroll to position [636, 0]
click at [589, 24] on img "Close" at bounding box center [588, 26] width 4 height 4
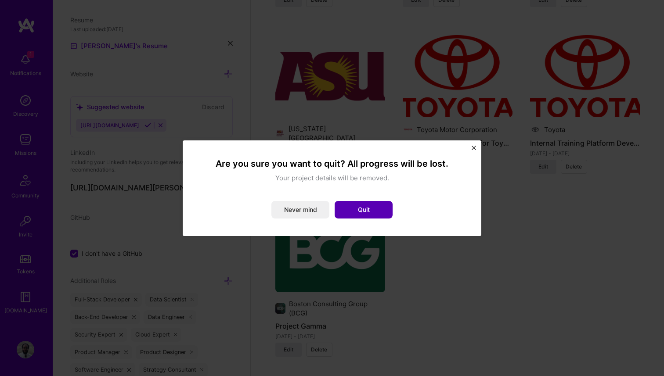
click at [369, 211] on button "Quit" at bounding box center [363, 210] width 58 height 18
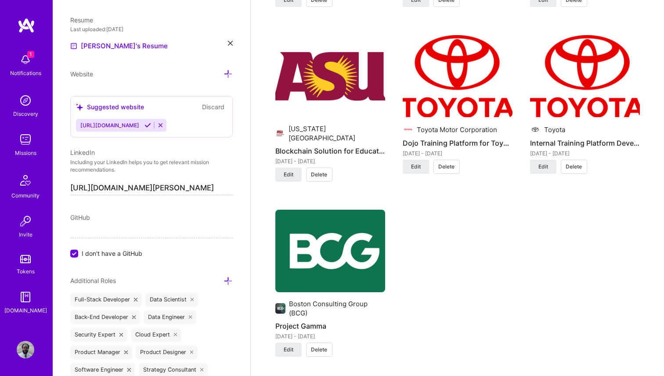
click at [449, 163] on span "Delete" at bounding box center [446, 167] width 16 height 8
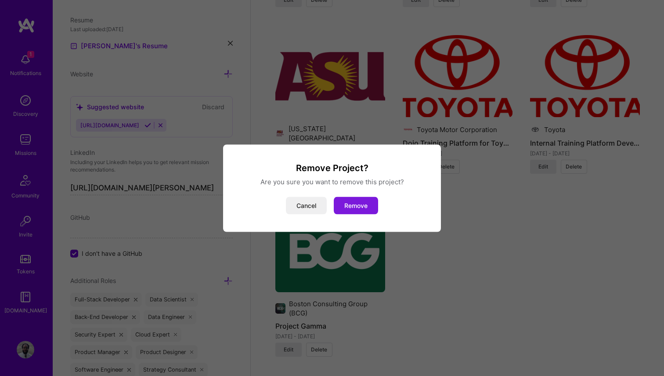
click at [367, 207] on button "Remove" at bounding box center [356, 206] width 44 height 18
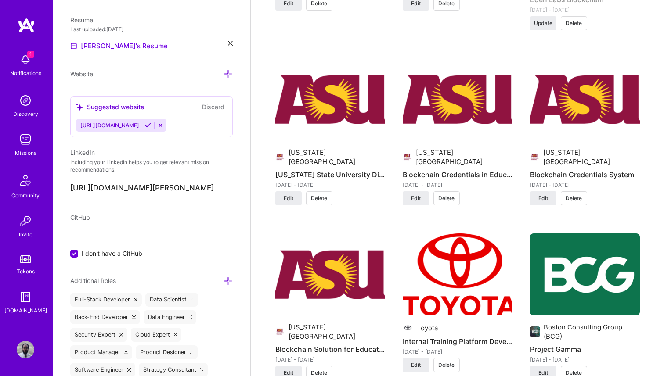
scroll to position [1283, 0]
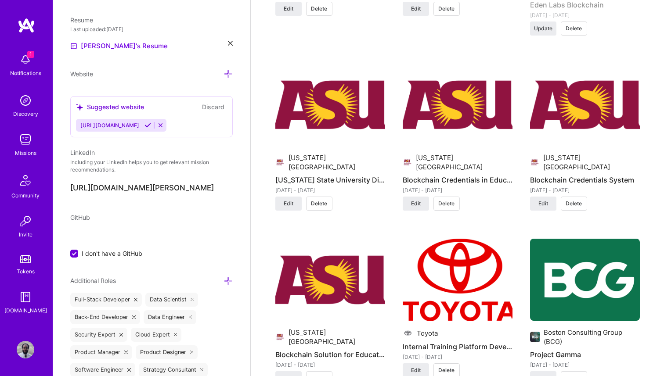
click at [323, 374] on span "Delete" at bounding box center [319, 378] width 16 height 8
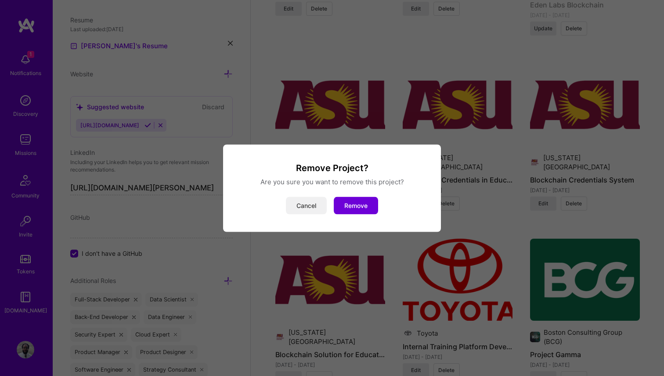
click at [306, 205] on button "Cancel" at bounding box center [306, 206] width 41 height 18
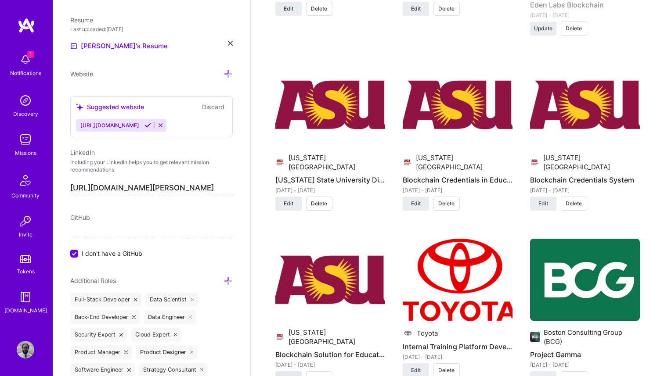
click at [291, 374] on span "Edit" at bounding box center [289, 378] width 10 height 8
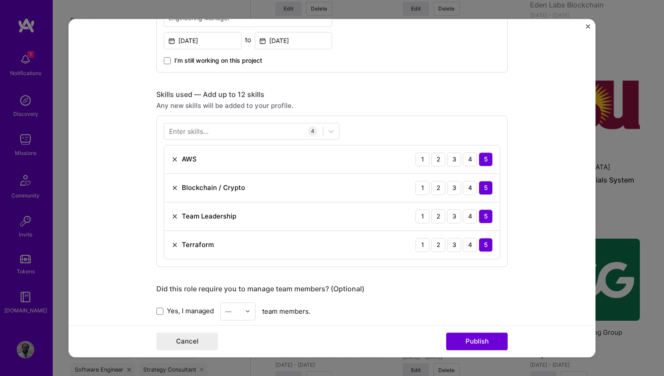
scroll to position [551, 0]
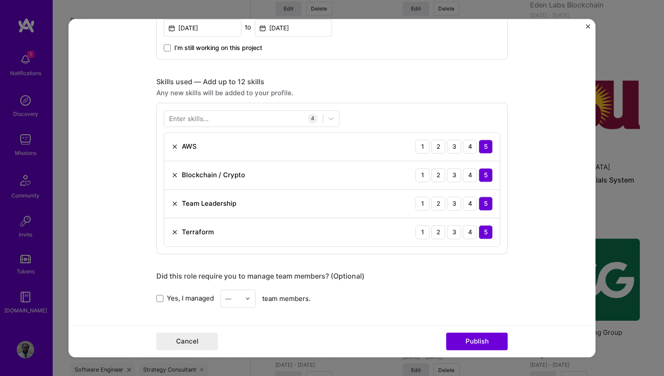
click at [589, 25] on img "Close" at bounding box center [588, 26] width 4 height 4
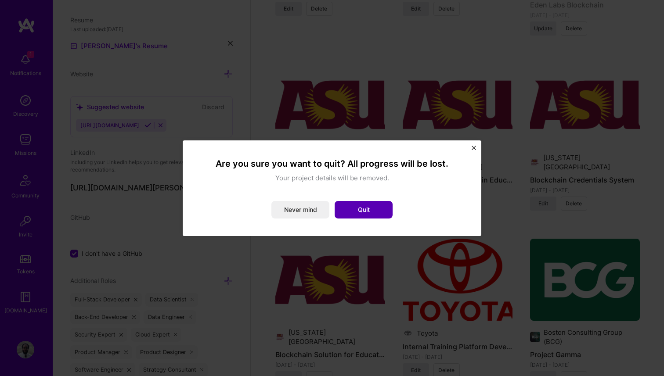
click at [371, 206] on button "Quit" at bounding box center [363, 210] width 58 height 18
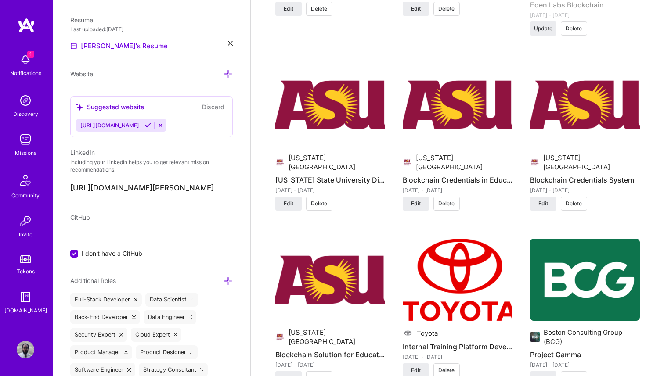
click at [322, 374] on span "Delete" at bounding box center [319, 378] width 16 height 8
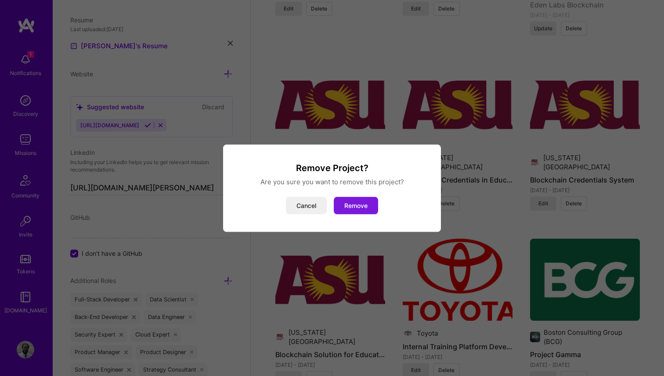
click at [356, 208] on button "Remove" at bounding box center [356, 206] width 44 height 18
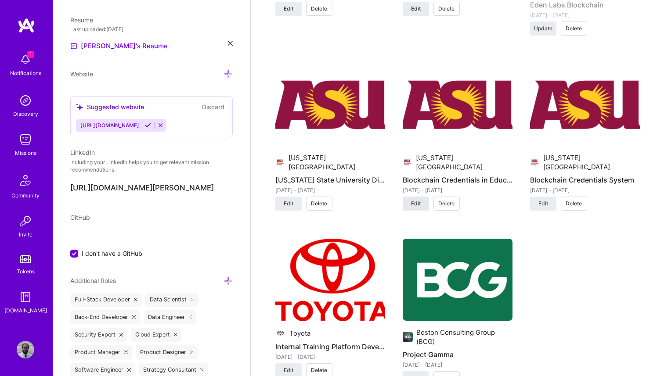
click at [412, 200] on span "Edit" at bounding box center [416, 204] width 10 height 8
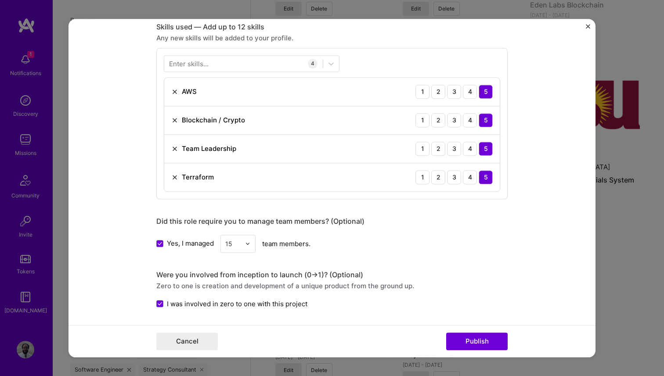
scroll to position [607, 0]
click at [586, 25] on img "Close" at bounding box center [588, 26] width 4 height 4
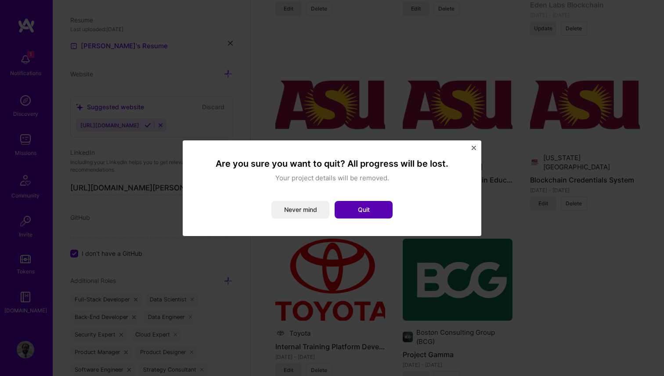
click at [373, 208] on button "Quit" at bounding box center [363, 210] width 58 height 18
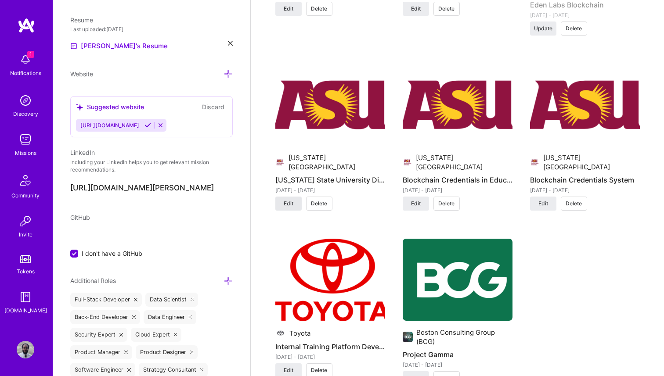
click at [286, 197] on button "Edit" at bounding box center [288, 204] width 26 height 14
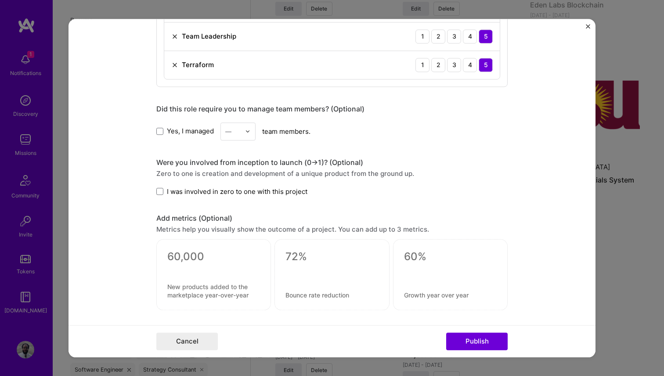
scroll to position [1034, 0]
click at [206, 342] on button "Cancel" at bounding box center [186, 342] width 61 height 18
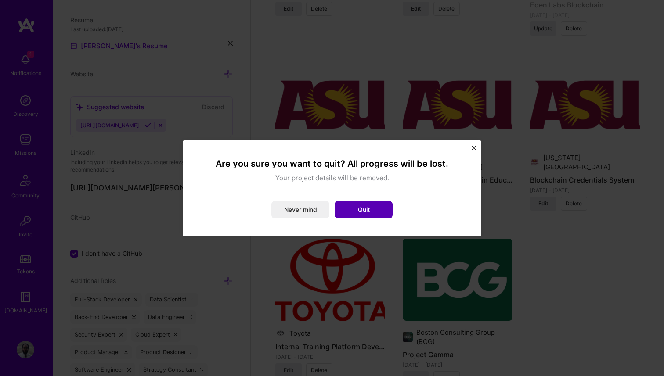
click at [381, 208] on button "Quit" at bounding box center [363, 210] width 58 height 18
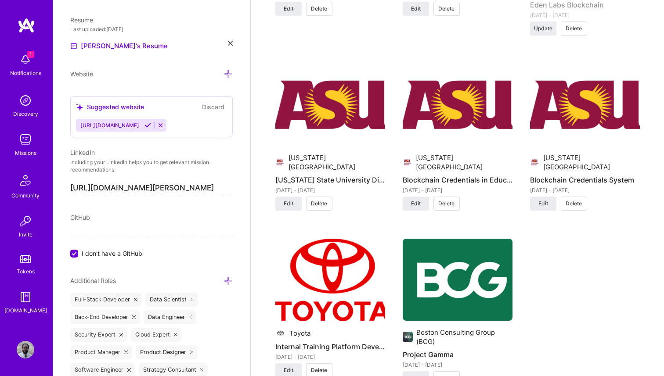
click at [579, 197] on button "Delete" at bounding box center [574, 204] width 26 height 14
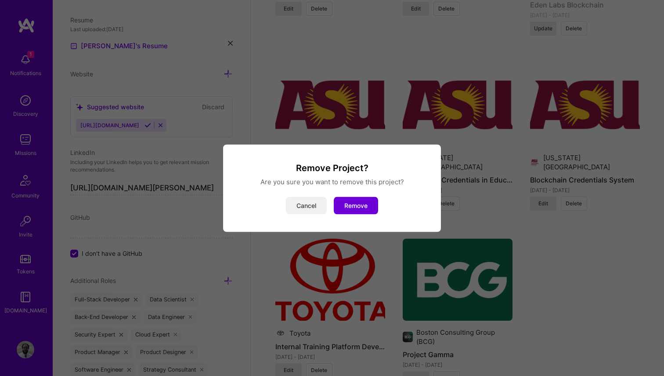
click at [298, 206] on button "Cancel" at bounding box center [306, 206] width 41 height 18
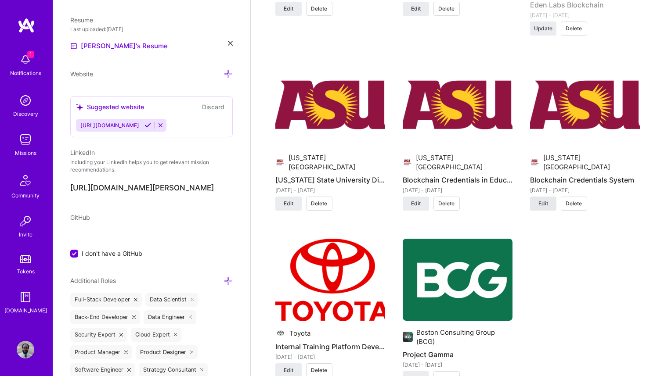
click at [547, 200] on span "Edit" at bounding box center [543, 204] width 10 height 8
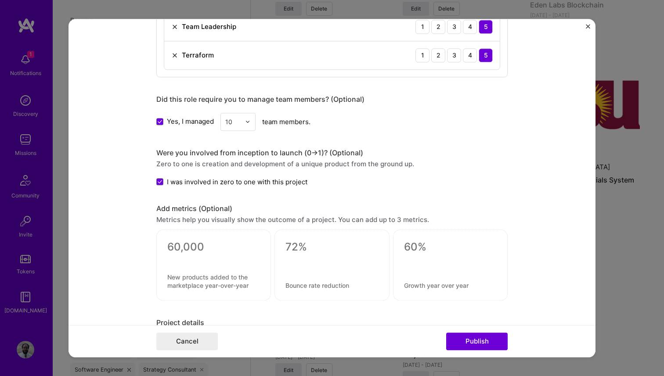
scroll to position [928, 0]
click at [188, 344] on button "Cancel" at bounding box center [186, 342] width 61 height 18
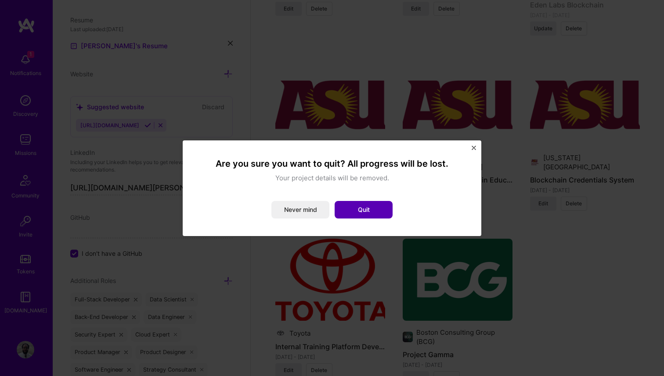
click at [373, 207] on button "Quit" at bounding box center [363, 210] width 58 height 18
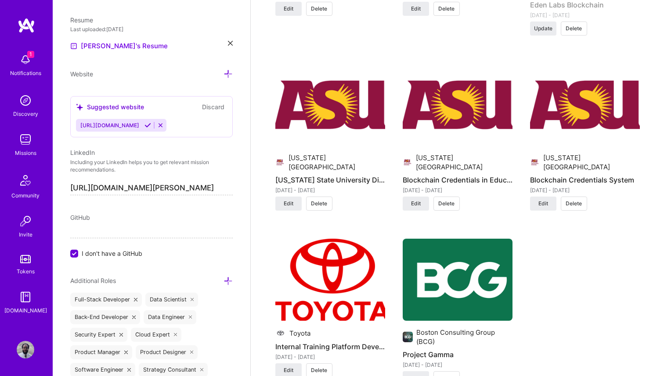
click at [324, 200] on span "Delete" at bounding box center [319, 204] width 16 height 8
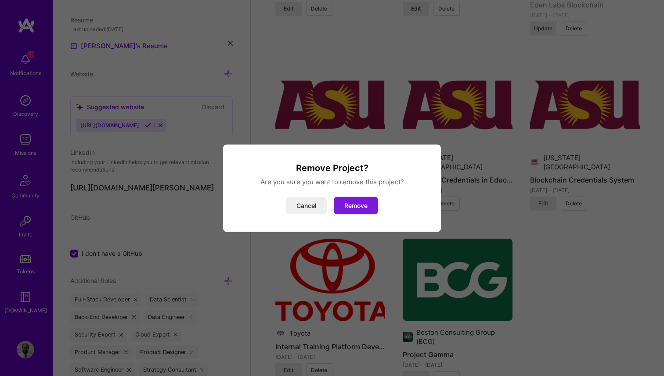
click at [355, 203] on button "Remove" at bounding box center [356, 206] width 44 height 18
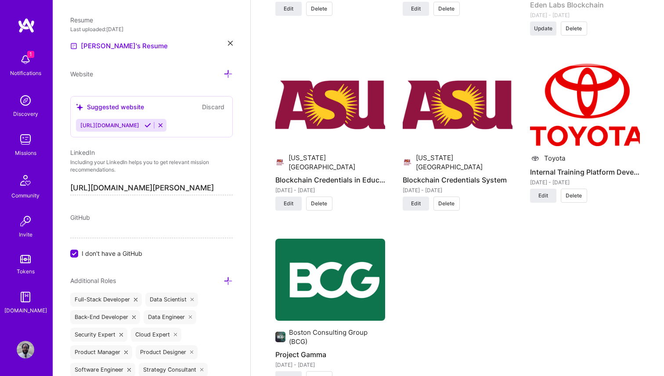
click at [321, 200] on span "Delete" at bounding box center [319, 204] width 16 height 8
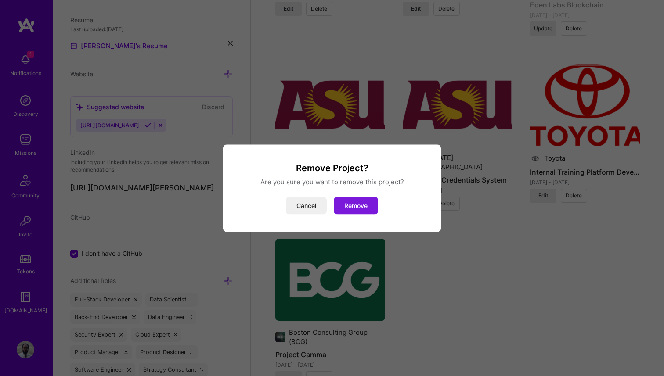
click at [361, 205] on button "Remove" at bounding box center [356, 206] width 44 height 18
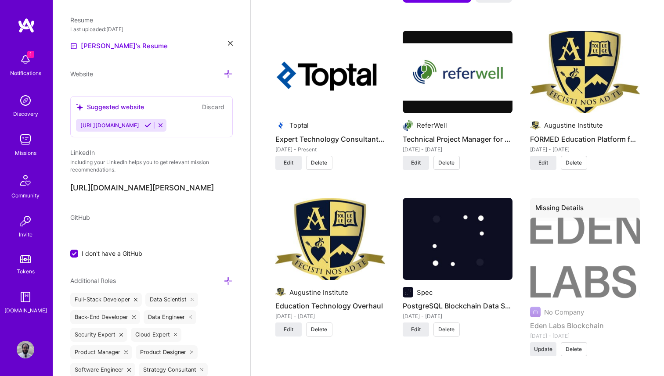
scroll to position [964, 0]
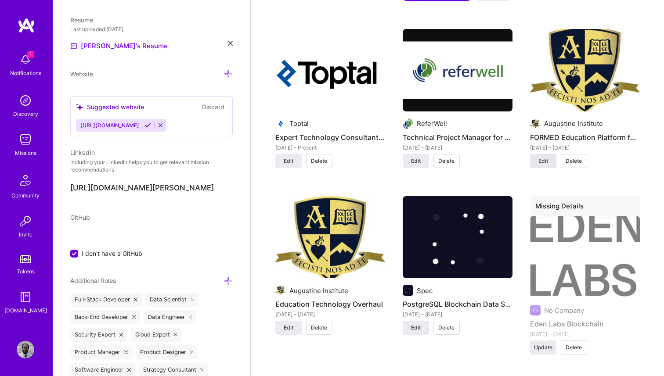
click at [541, 157] on span "Edit" at bounding box center [543, 161] width 10 height 8
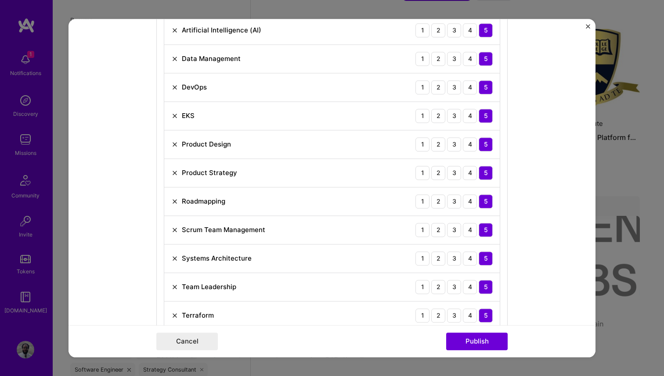
scroll to position [702, 0]
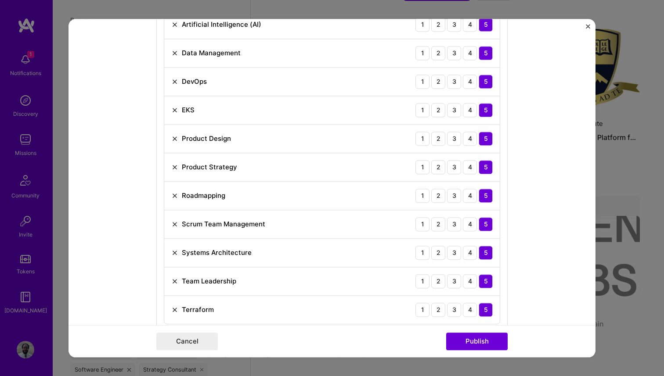
click at [586, 29] on button "Close" at bounding box center [588, 28] width 4 height 9
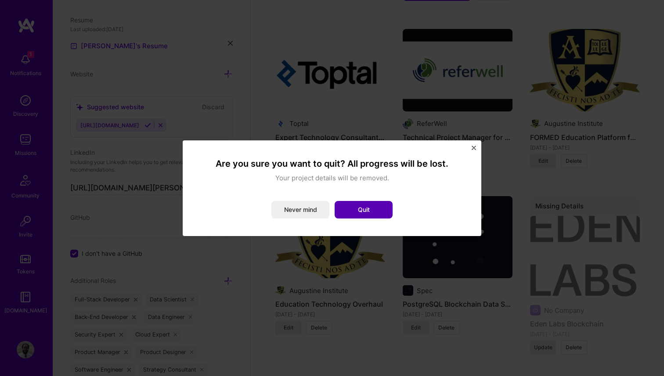
click at [359, 206] on button "Quit" at bounding box center [363, 210] width 58 height 18
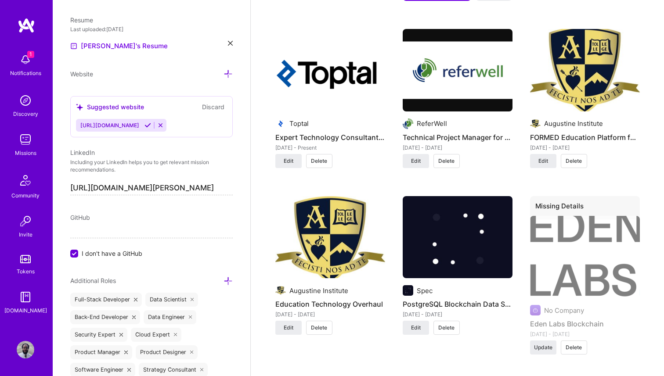
click at [578, 344] on span "Delete" at bounding box center [573, 348] width 16 height 8
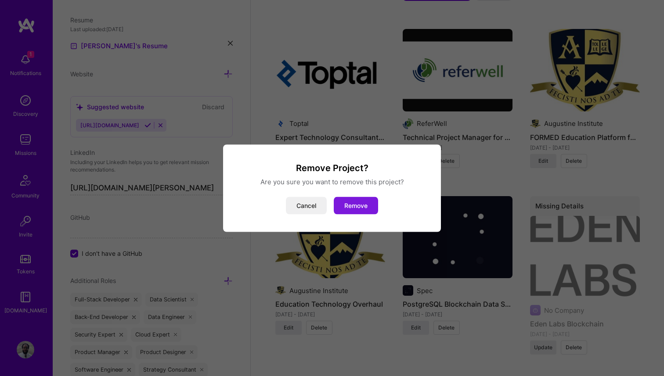
click at [359, 206] on button "Remove" at bounding box center [356, 206] width 44 height 18
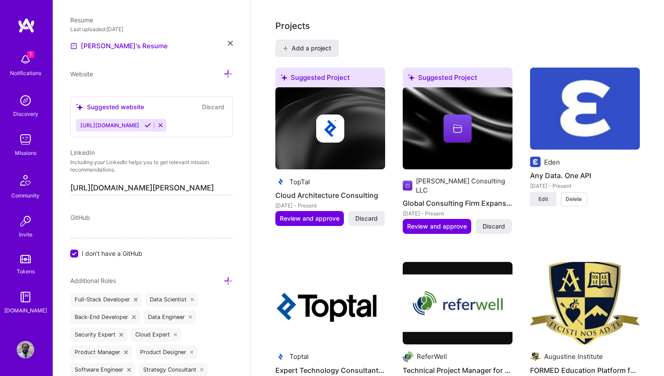
scroll to position [731, 0]
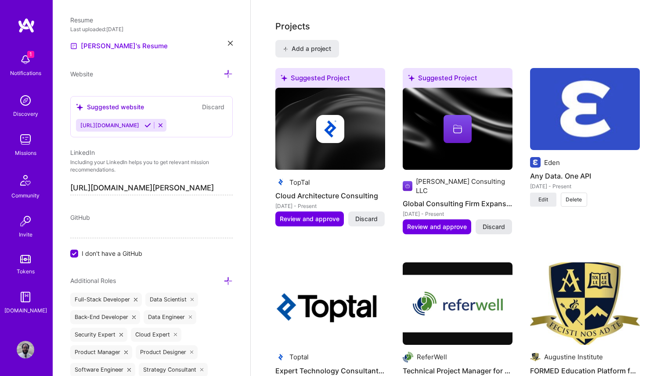
click at [492, 223] on span "Discard" at bounding box center [493, 227] width 22 height 9
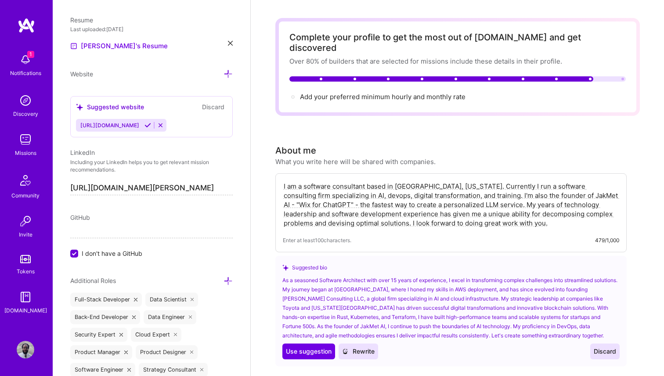
scroll to position [0, 0]
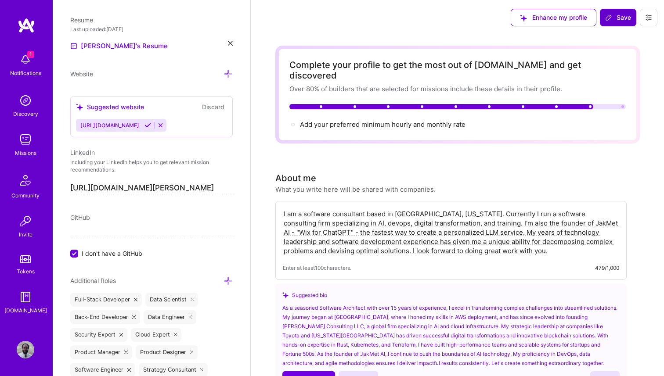
click at [616, 23] on button "Save" at bounding box center [618, 18] width 36 height 18
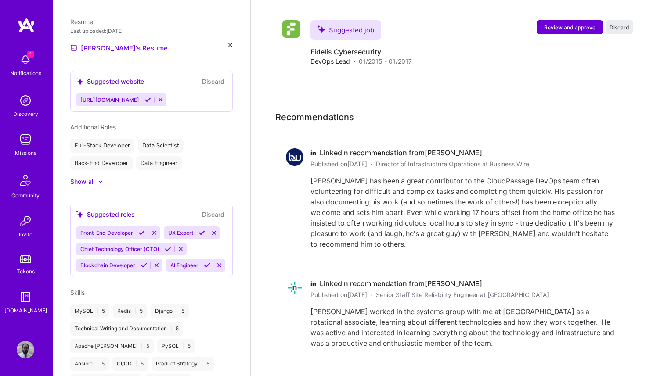
scroll to position [1599, 0]
